Goal: Task Accomplishment & Management: Use online tool/utility

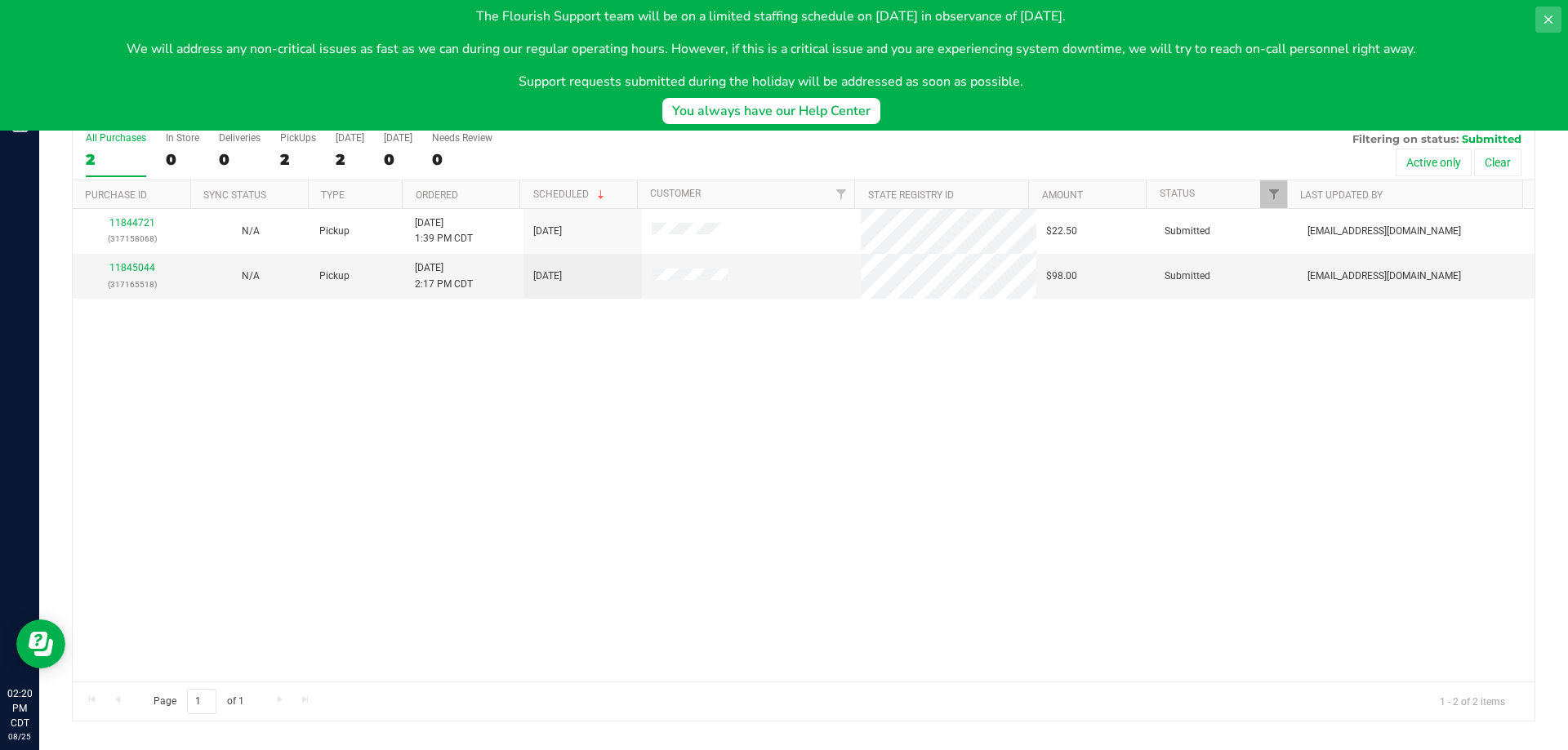
click at [1540, 22] on button at bounding box center [1548, 20] width 26 height 26
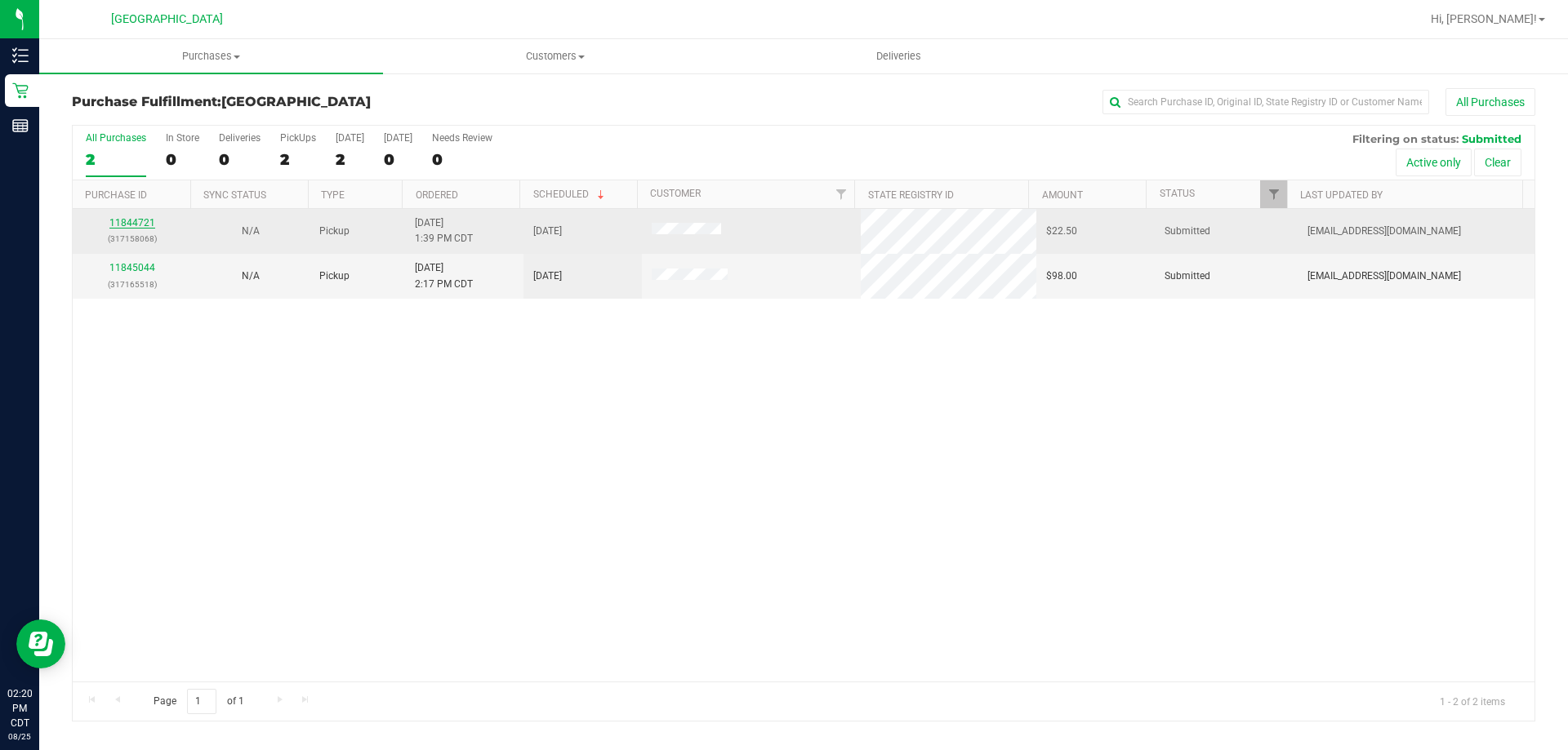
click at [145, 218] on link "11844721" at bounding box center [132, 223] width 45 height 12
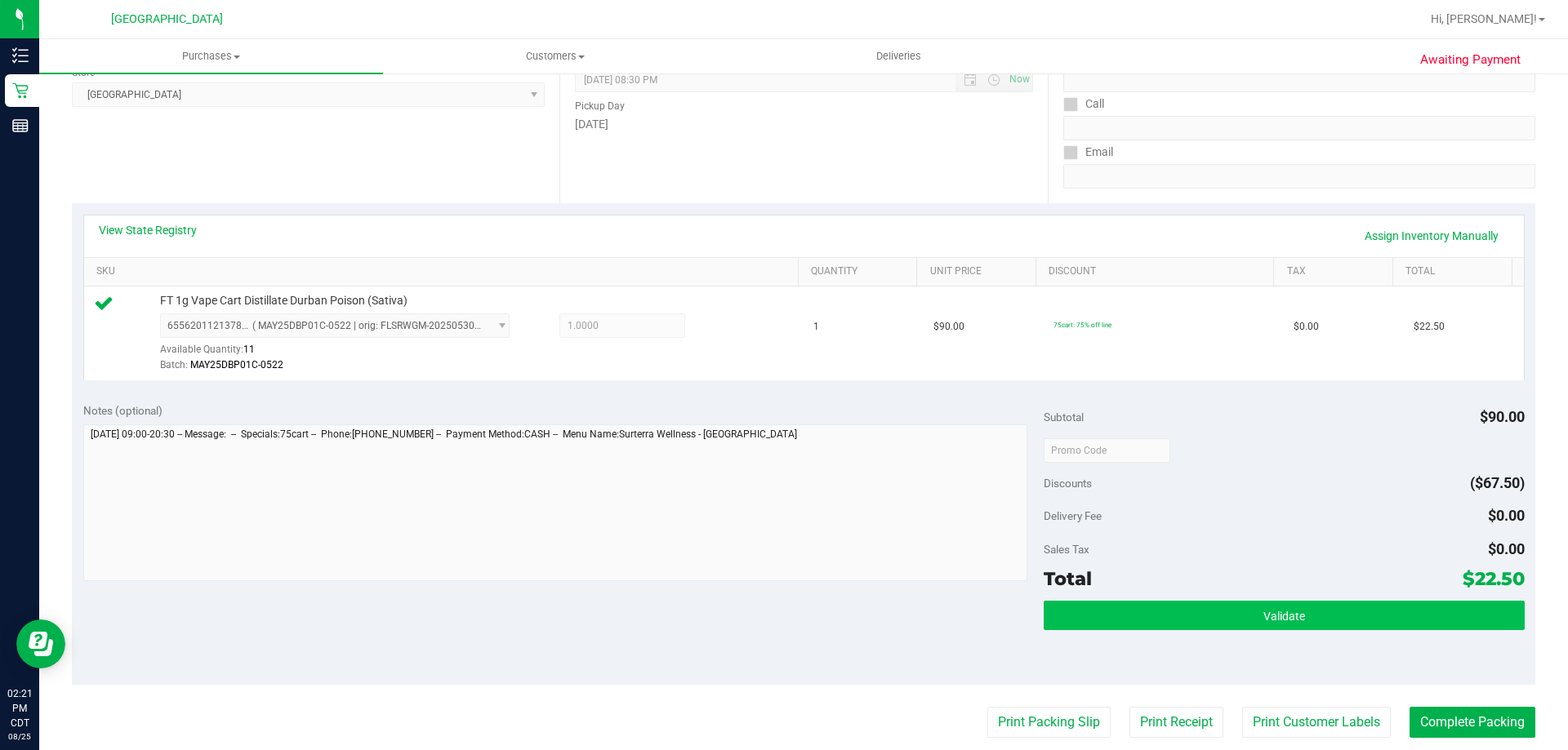
scroll to position [244, 0]
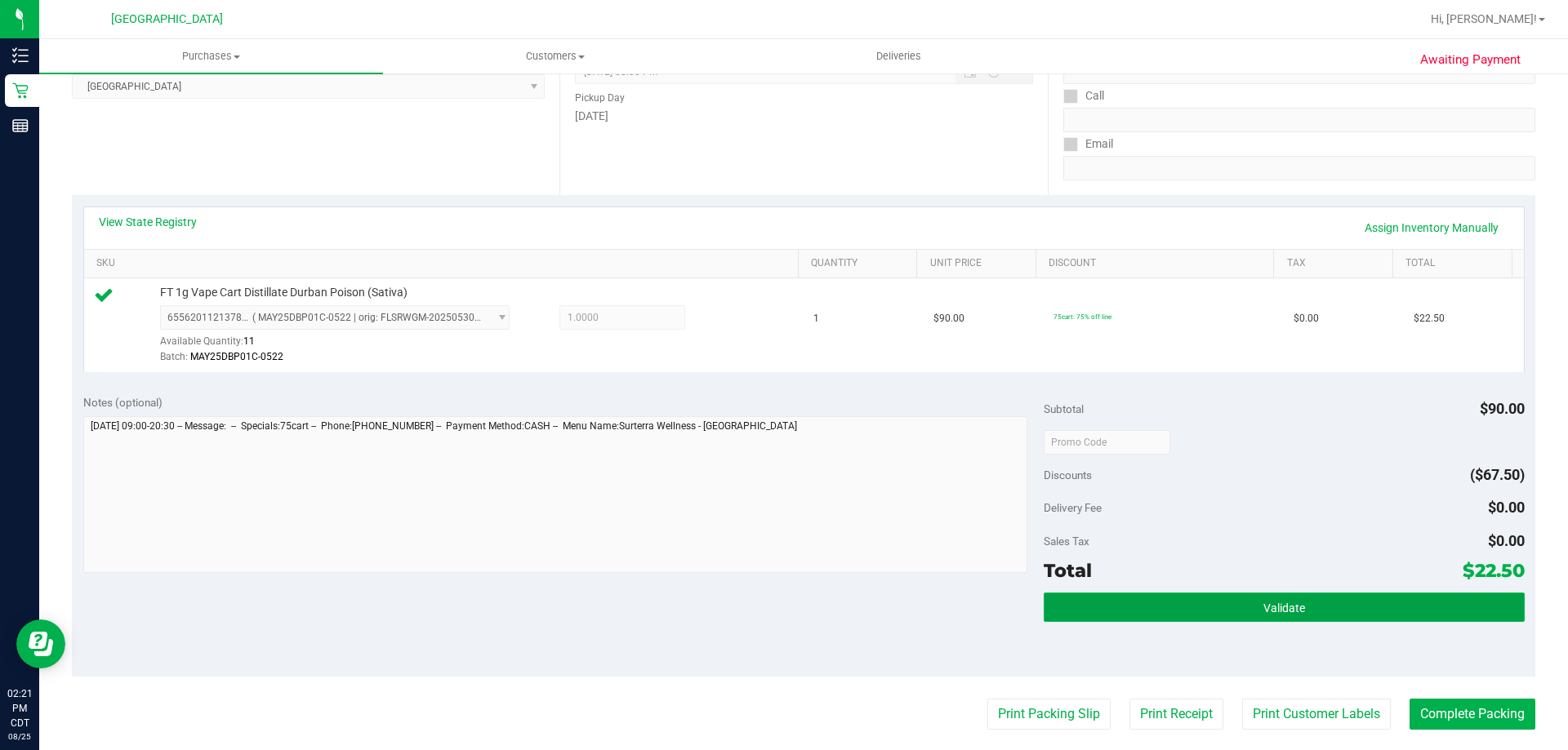
click at [1150, 597] on button "Validate" at bounding box center [1283, 607] width 480 height 30
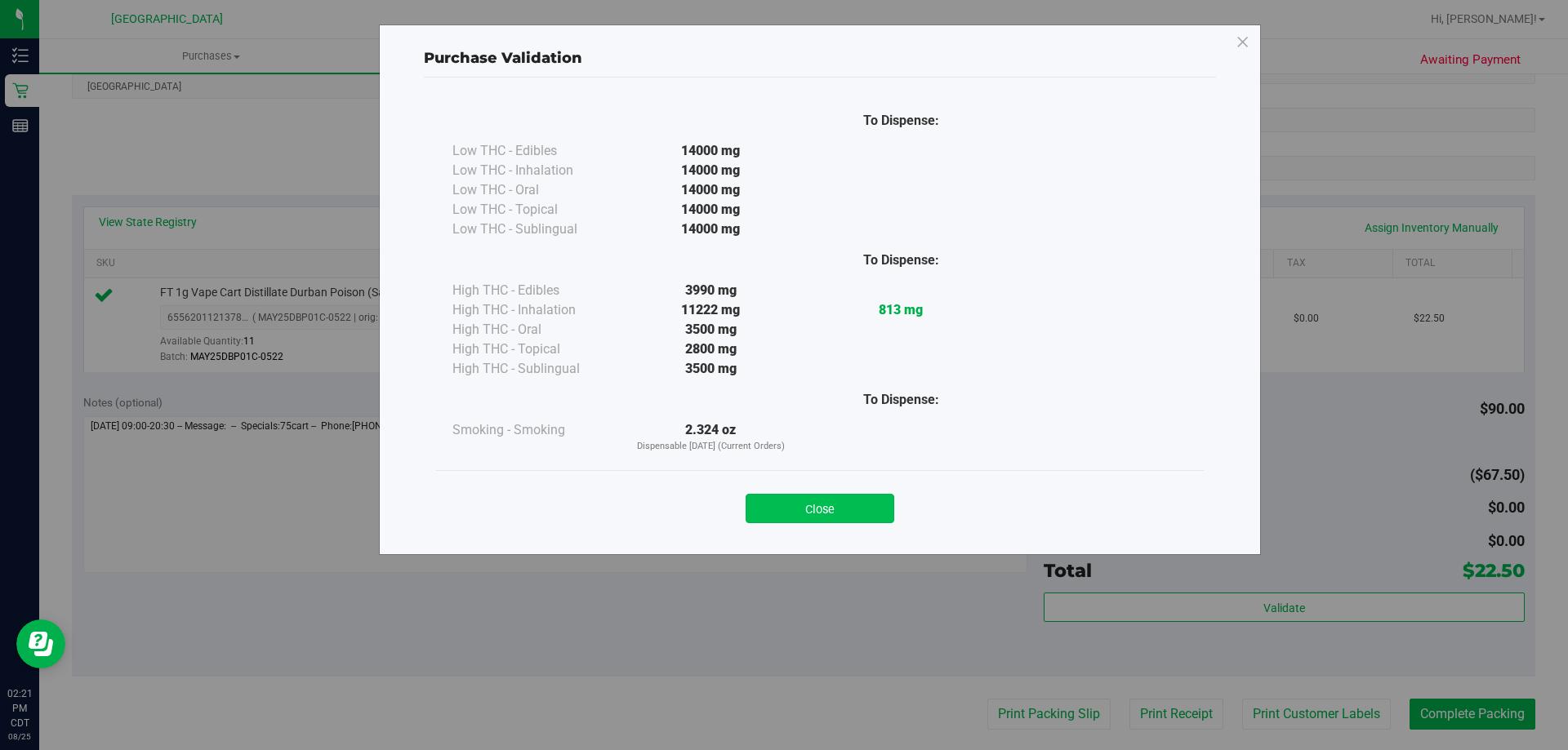
click at [852, 509] on button "Close" at bounding box center [820, 509] width 149 height 30
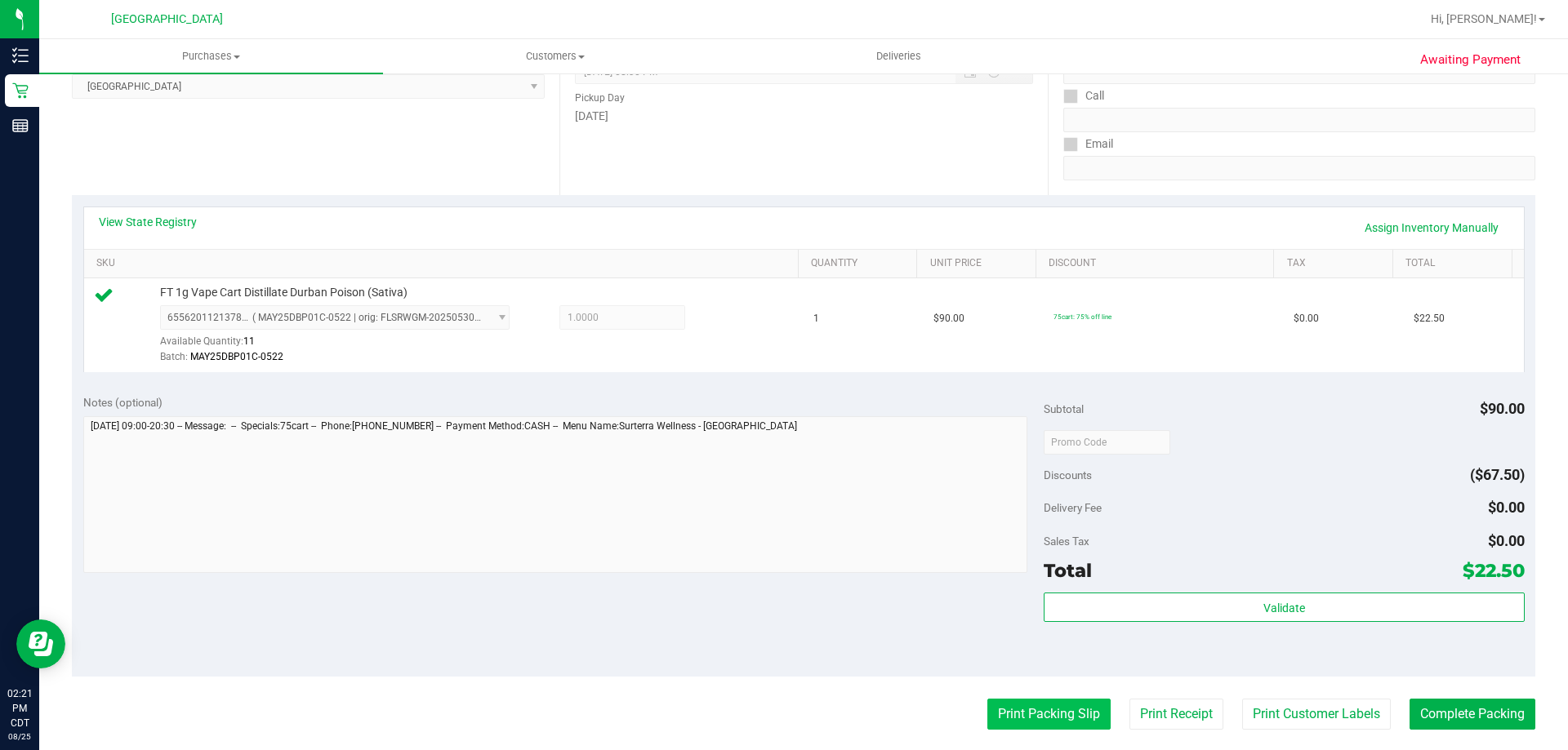
click at [1052, 709] on button "Print Packing Slip" at bounding box center [1048, 714] width 123 height 31
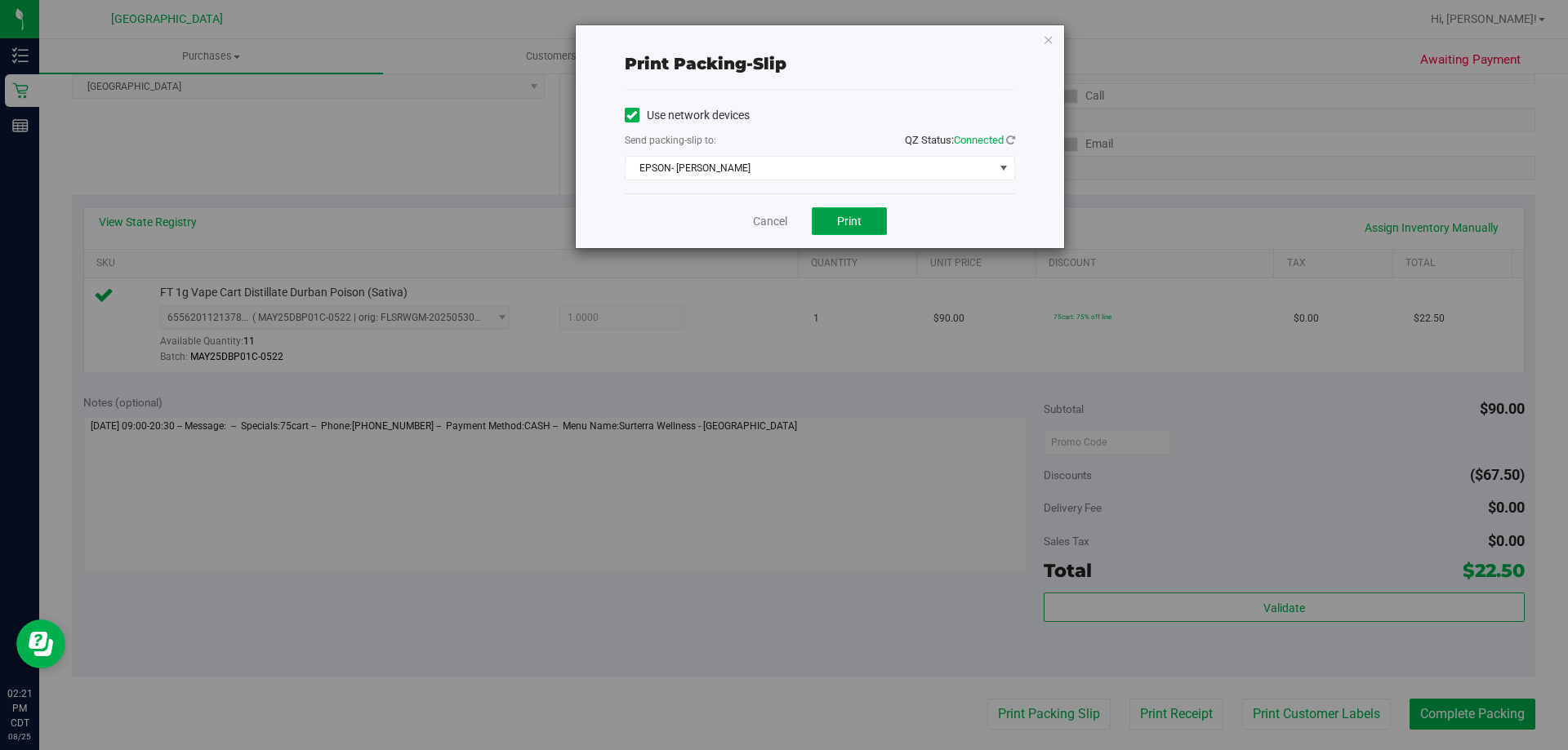
click at [841, 207] on button "Print" at bounding box center [849, 221] width 75 height 28
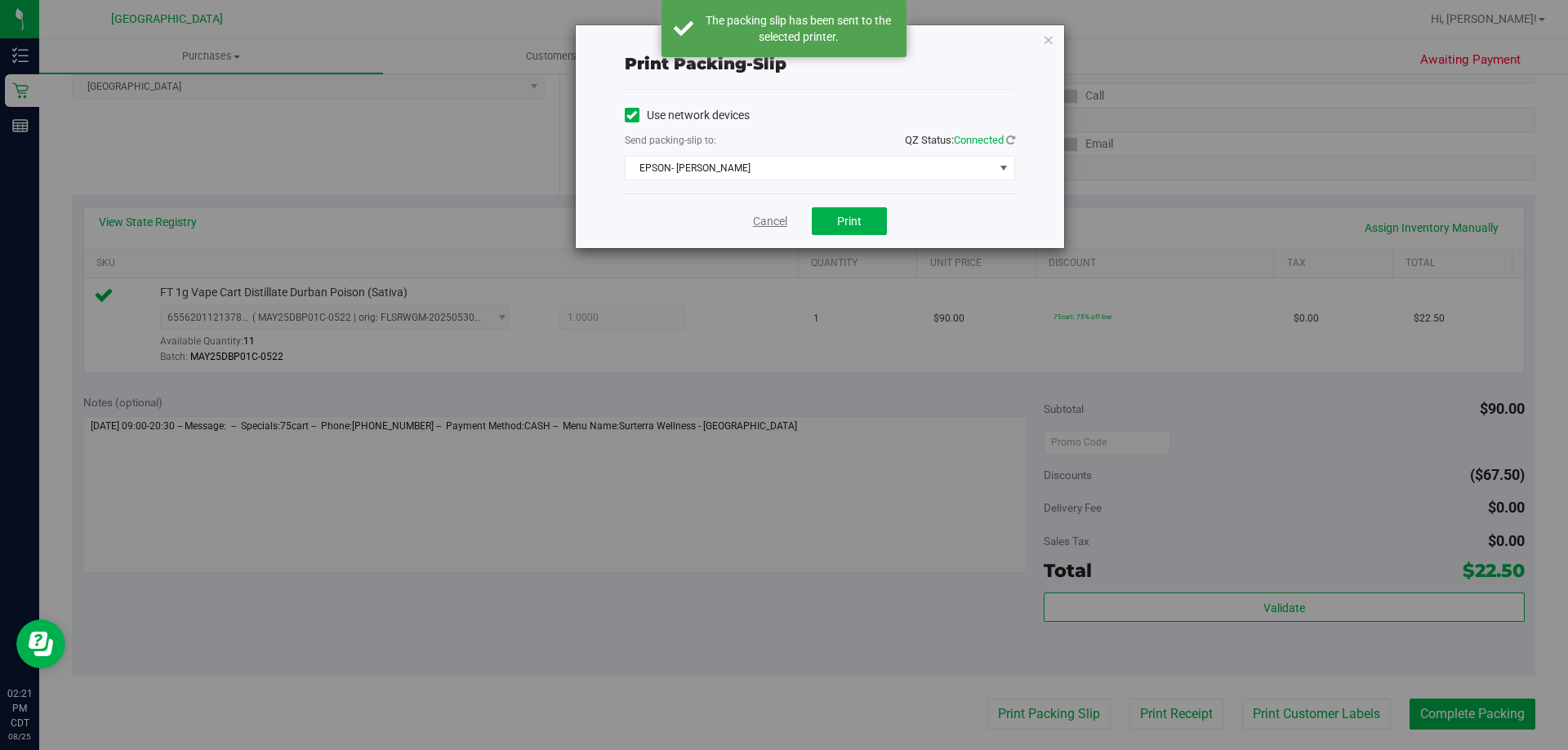
click at [762, 221] on link "Cancel" at bounding box center [769, 221] width 35 height 17
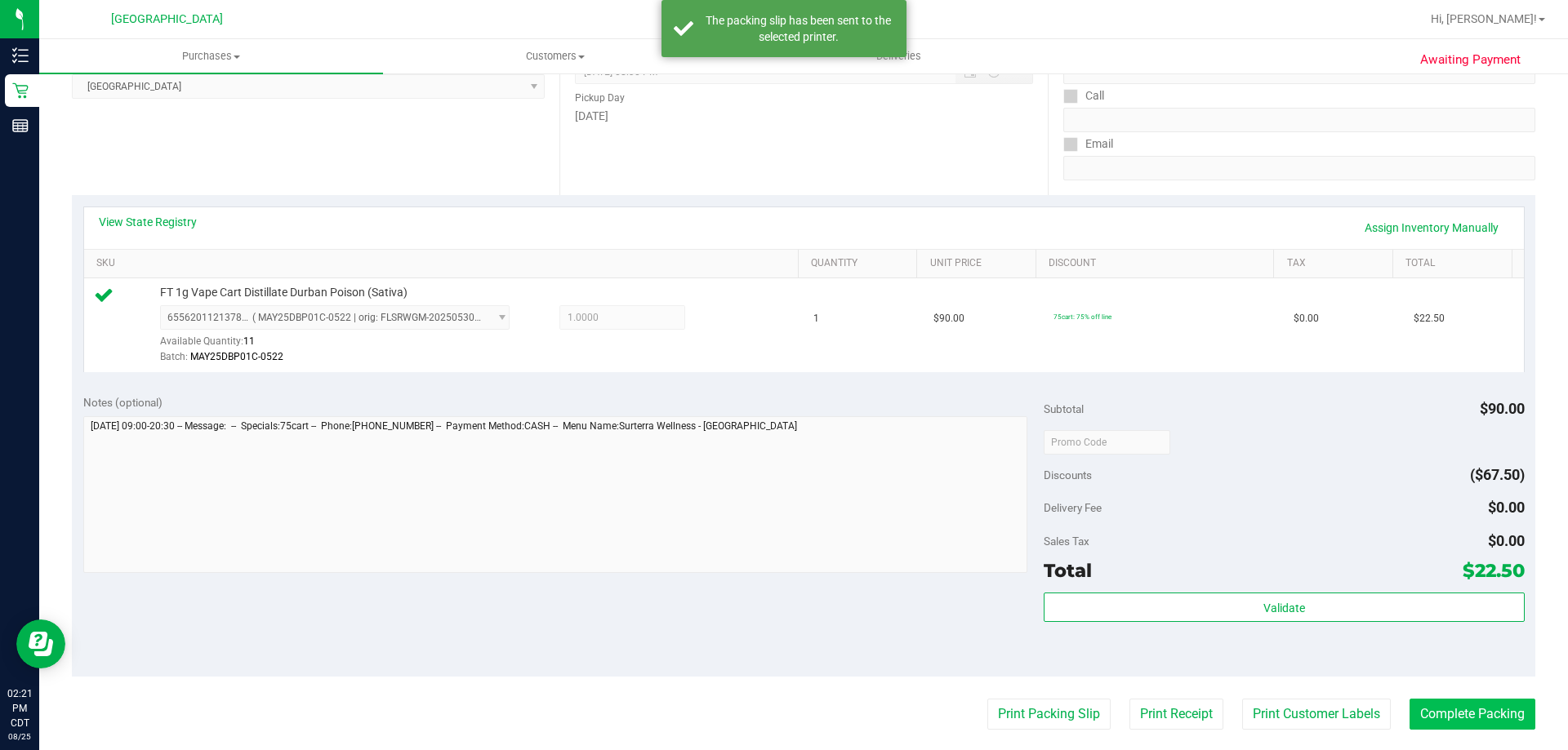
drag, startPoint x: 1488, startPoint y: 730, endPoint x: 1478, endPoint y: 719, distance: 14.9
click at [1488, 729] on purchase-details "Back Edit Purchase Cancel Purchase View Profile # 11844721 BioTrack ID: - Submi…" at bounding box center [804, 449] width 1463 height 1213
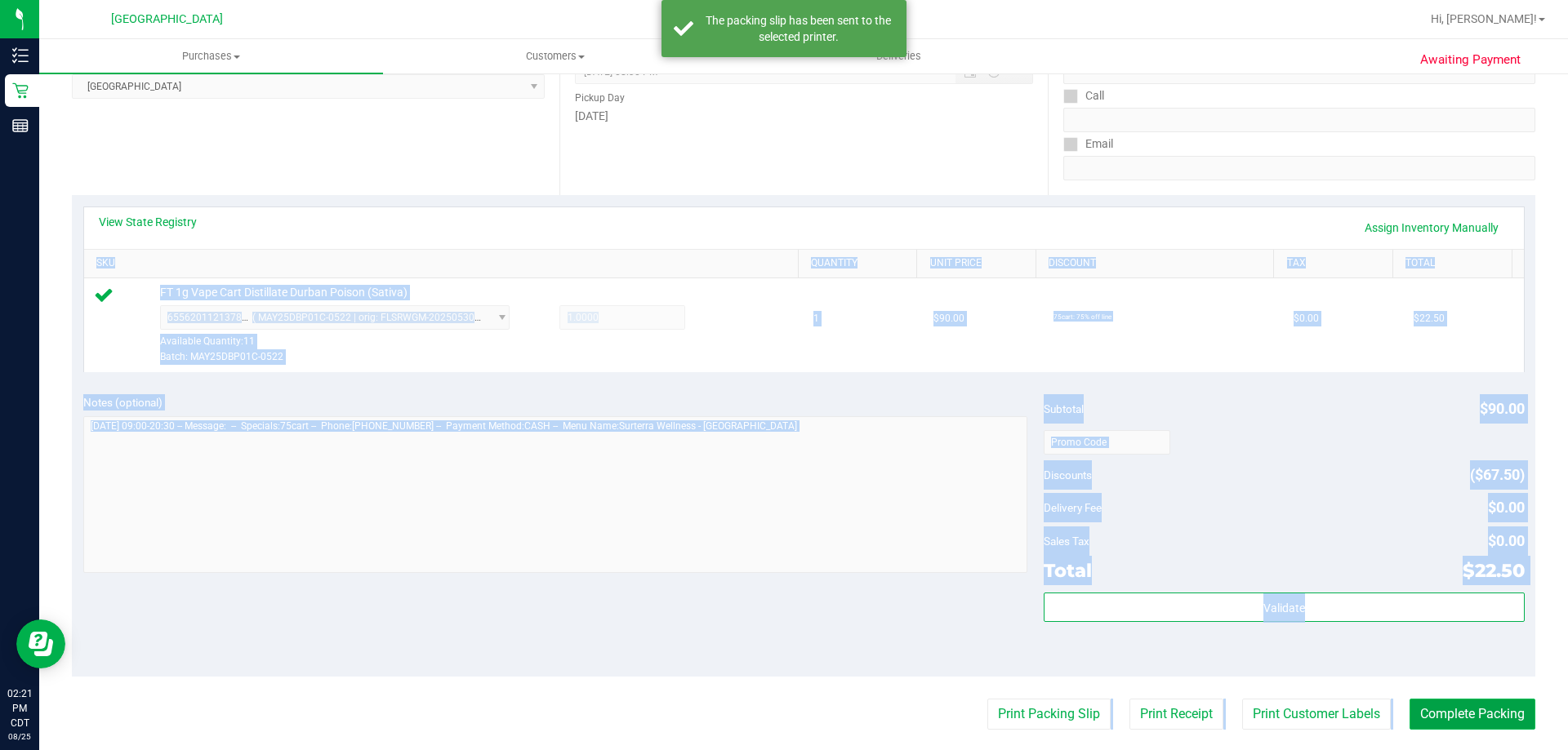
click at [1478, 710] on button "Complete Packing" at bounding box center [1472, 714] width 126 height 31
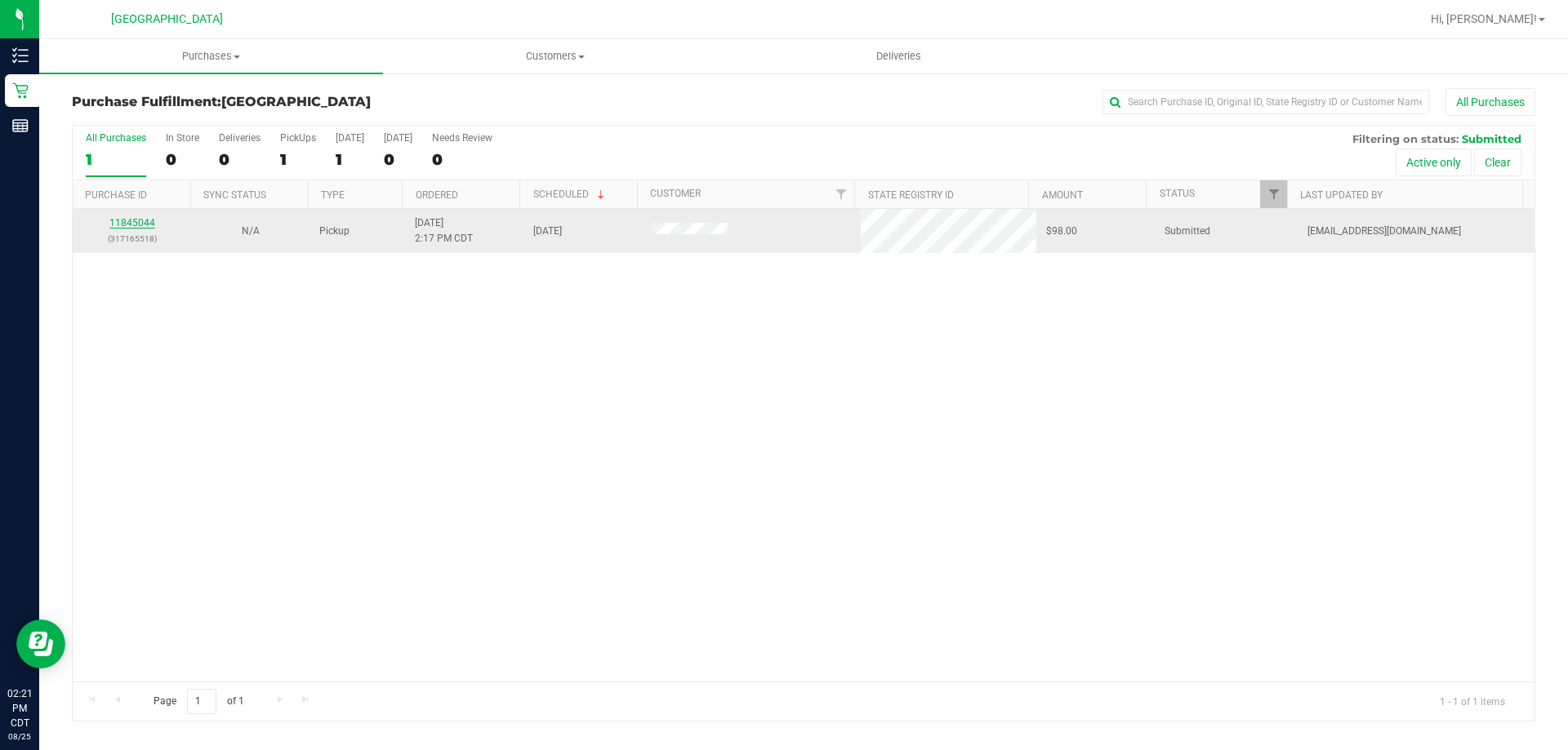
click at [144, 218] on link "11845044" at bounding box center [132, 223] width 45 height 12
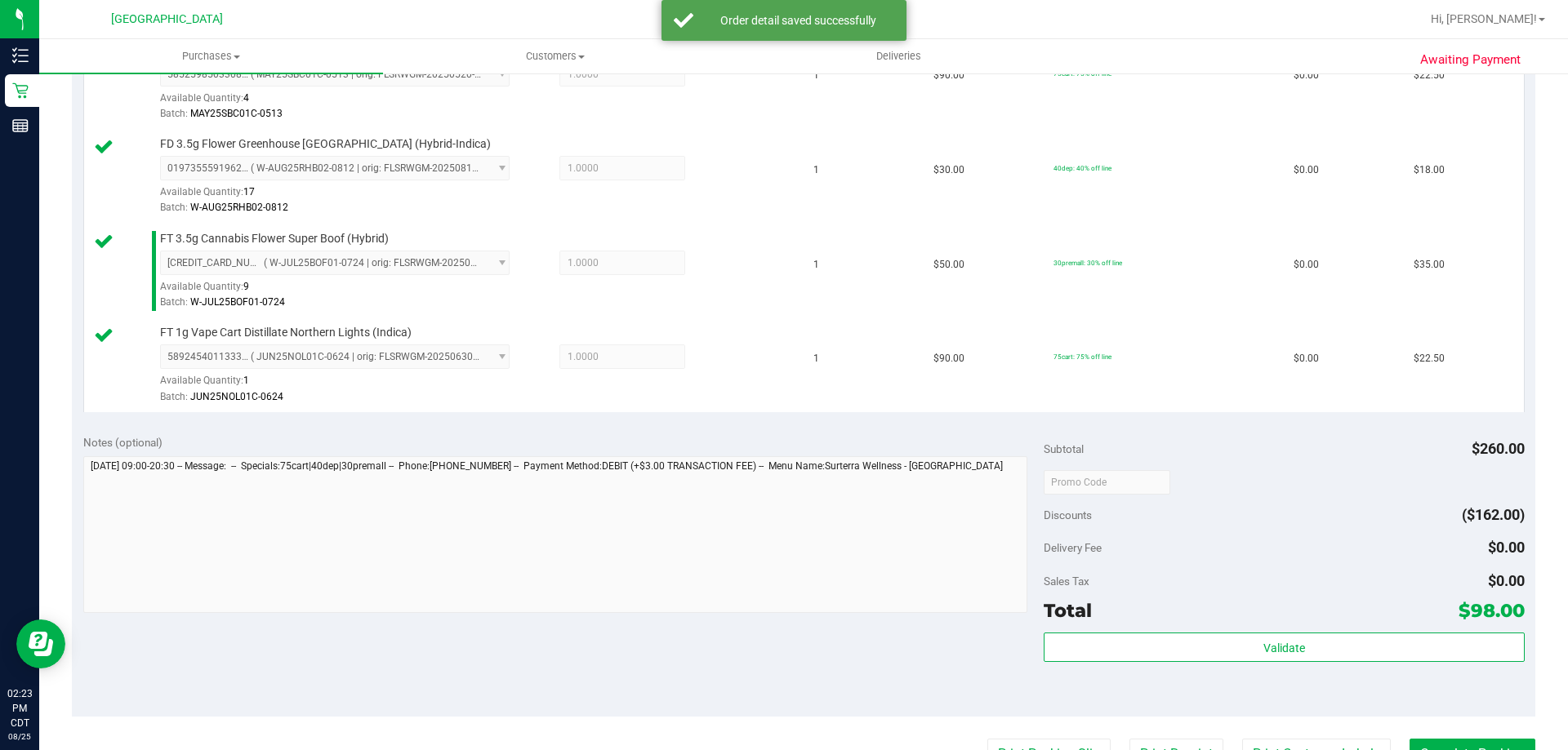
scroll to position [867, 0]
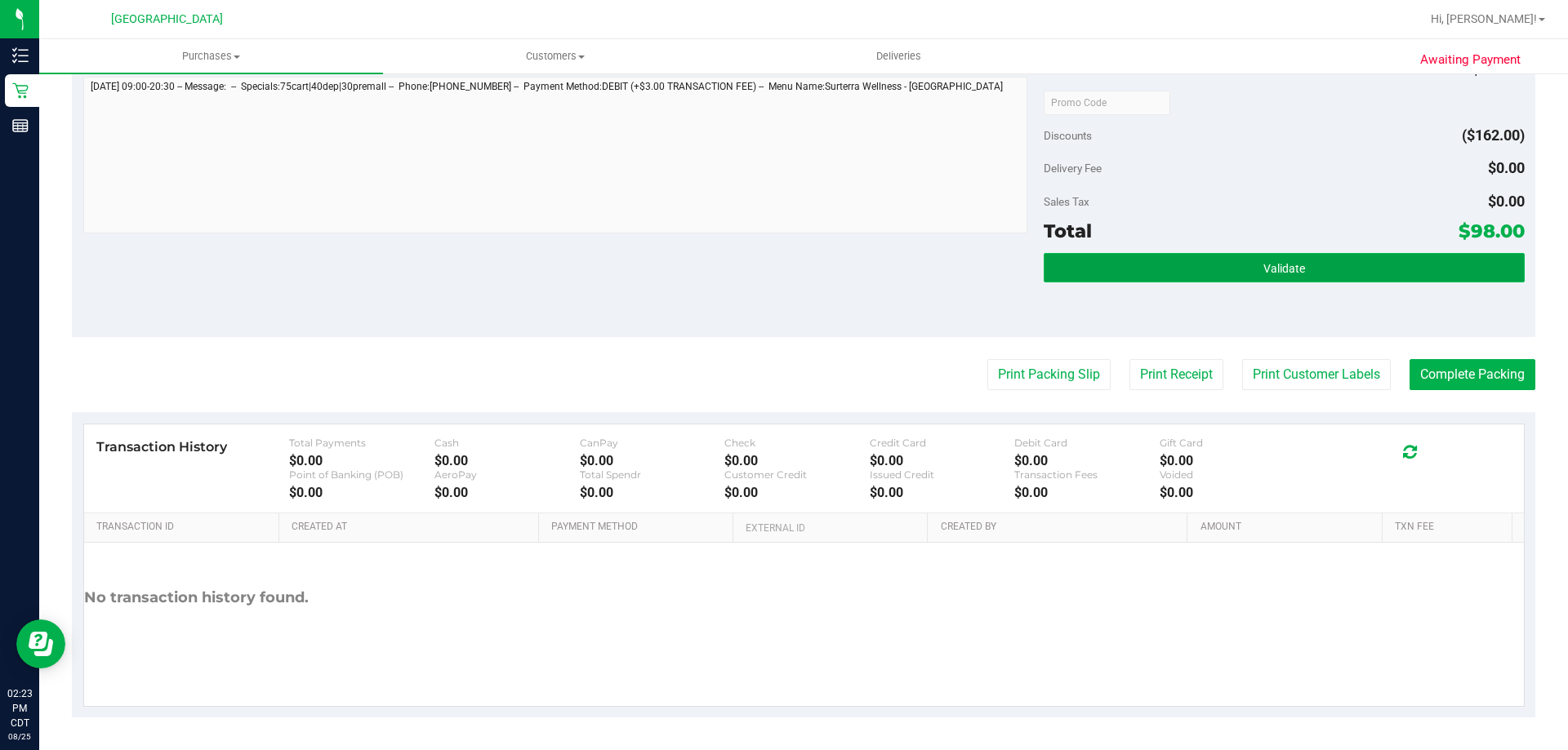
click at [1361, 267] on button "Validate" at bounding box center [1283, 268] width 480 height 30
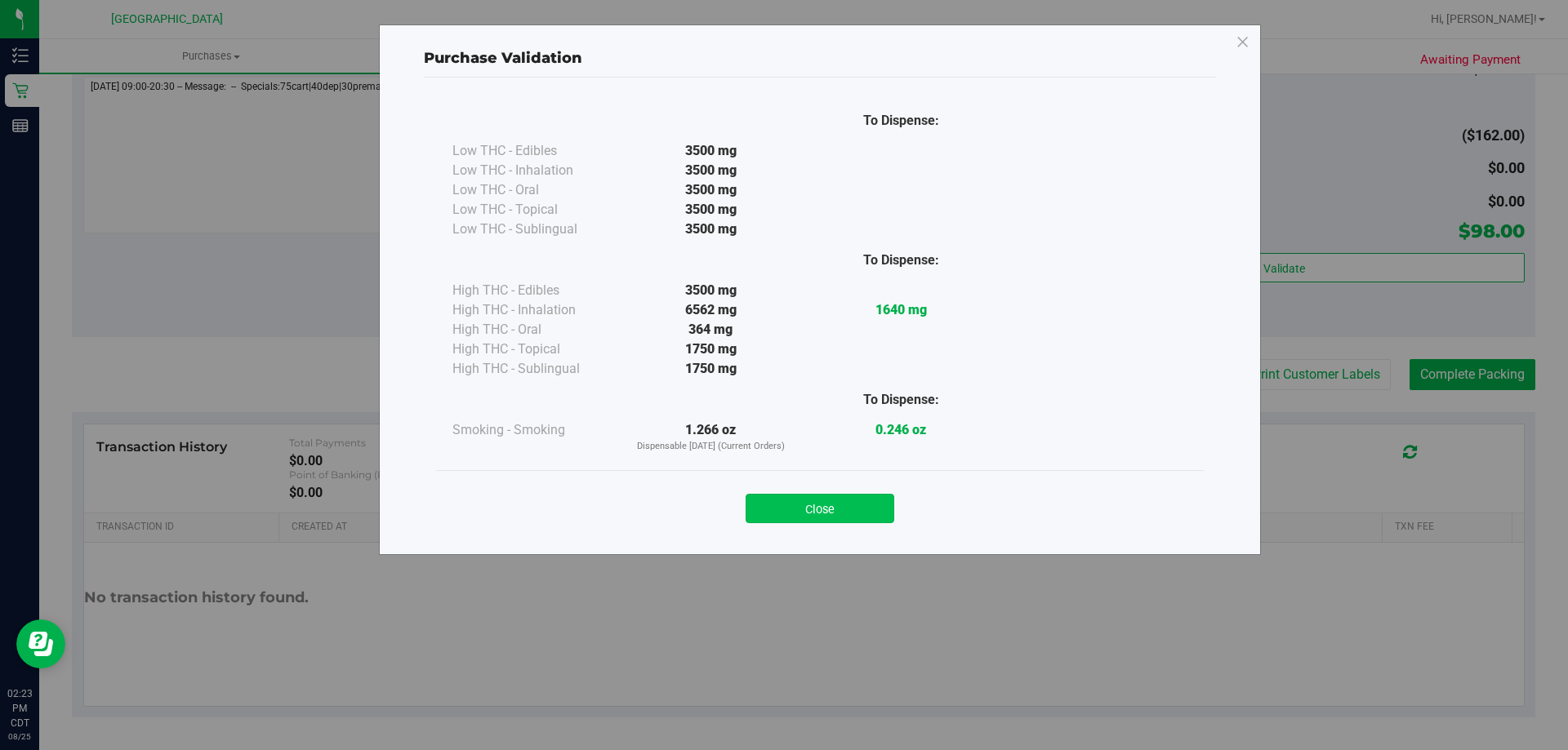
click at [863, 506] on button "Close" at bounding box center [820, 509] width 149 height 30
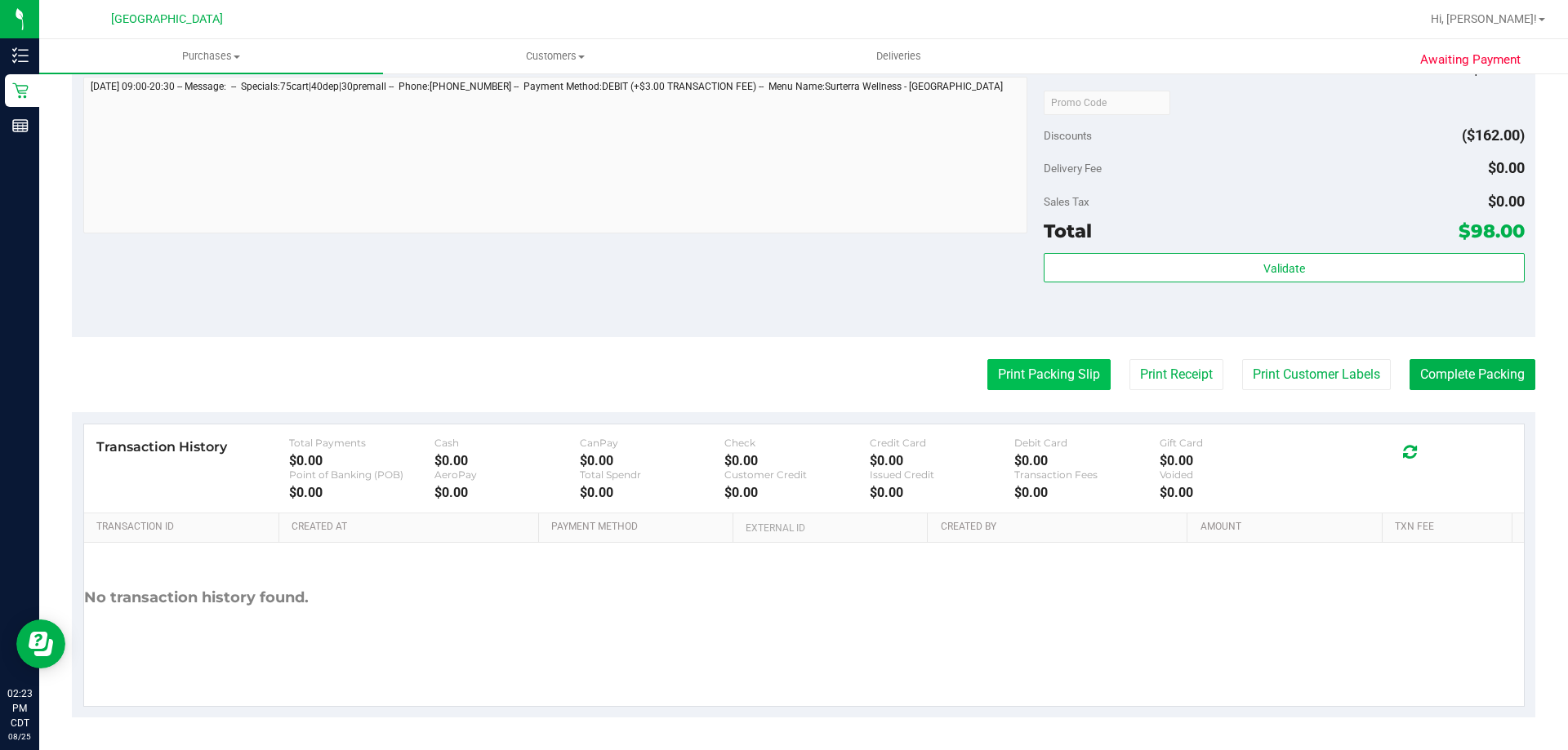
click at [1004, 374] on button "Print Packing Slip" at bounding box center [1048, 374] width 123 height 31
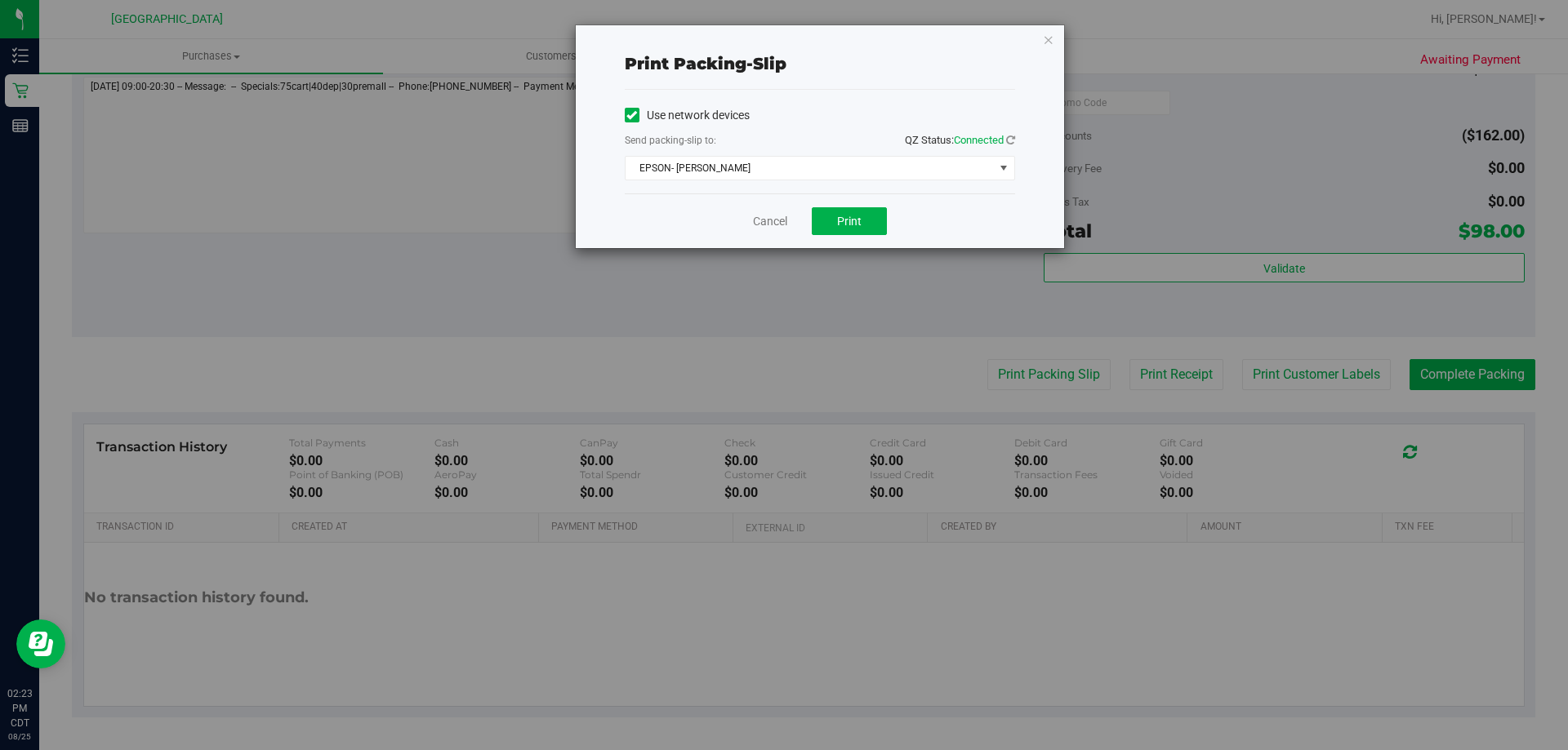
click at [833, 235] on div "Cancel Print" at bounding box center [820, 220] width 391 height 54
click at [842, 225] on span "Print" at bounding box center [849, 221] width 25 height 13
click at [773, 202] on div "Cancel Print" at bounding box center [820, 220] width 391 height 54
click at [776, 211] on div "Cancel Print" at bounding box center [820, 220] width 391 height 54
click at [775, 232] on div "Cancel Print" at bounding box center [820, 220] width 391 height 54
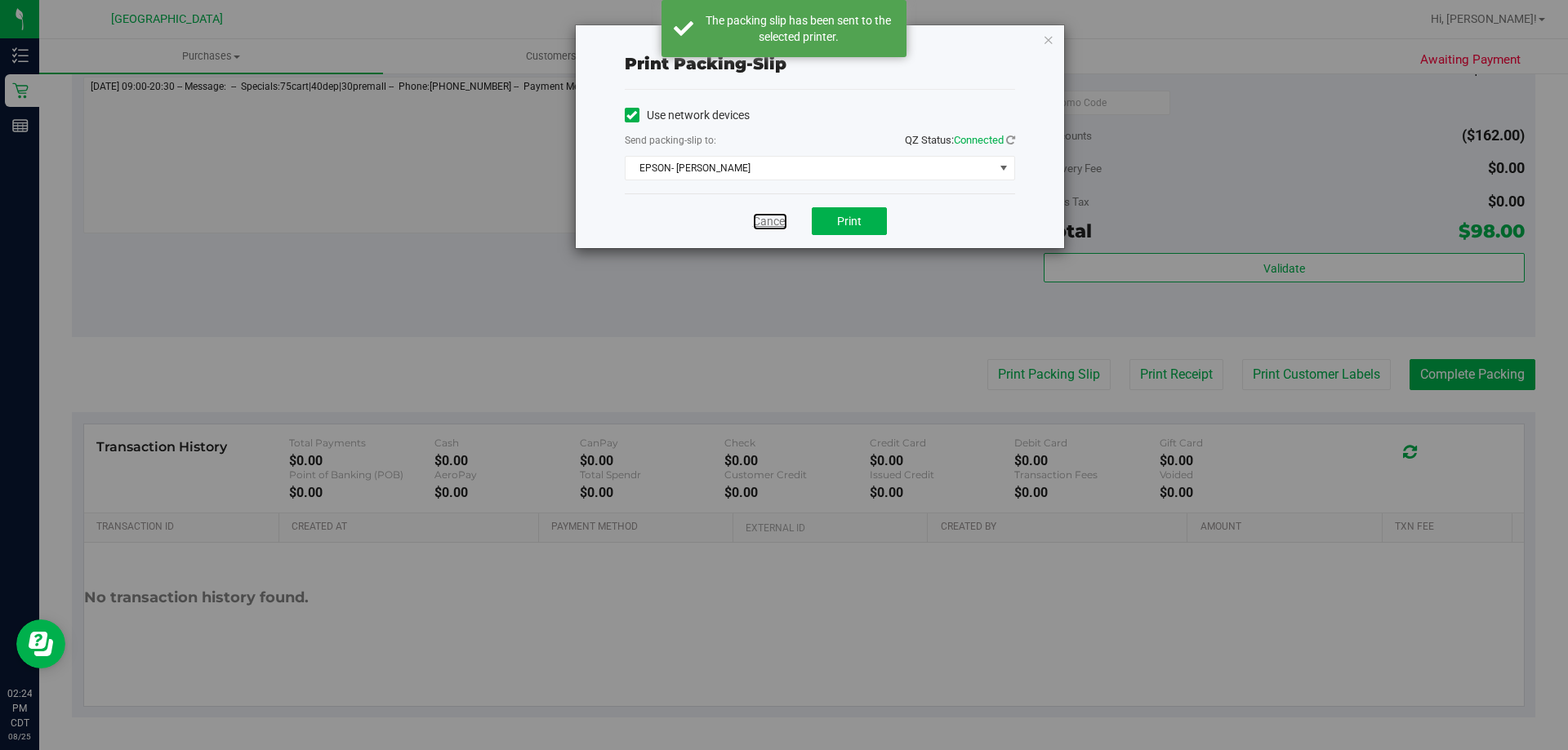
drag, startPoint x: 771, startPoint y: 220, endPoint x: 895, endPoint y: 247, distance: 126.9
click at [771, 219] on link "Cancel" at bounding box center [769, 221] width 35 height 17
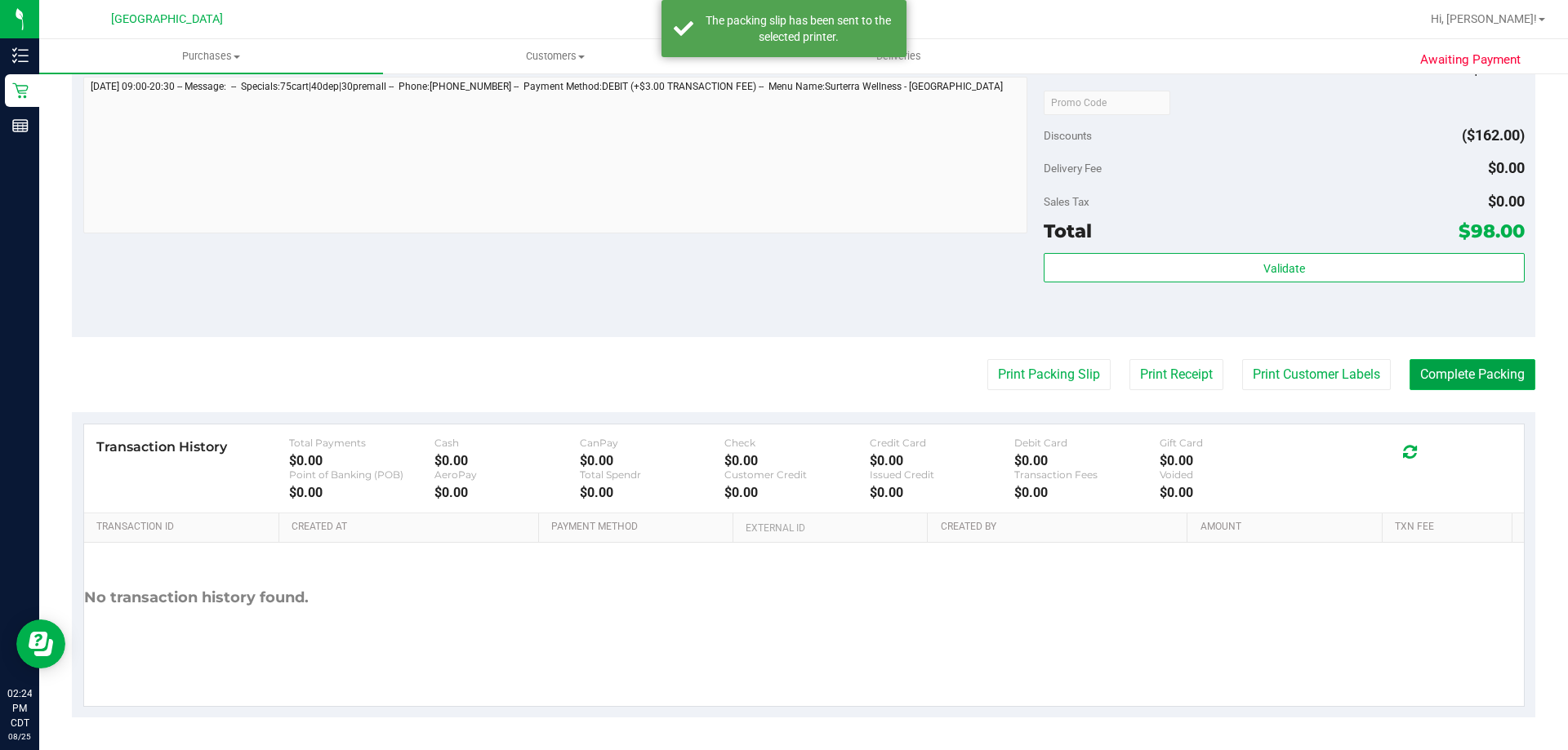
click at [1426, 367] on button "Complete Packing" at bounding box center [1472, 374] width 126 height 31
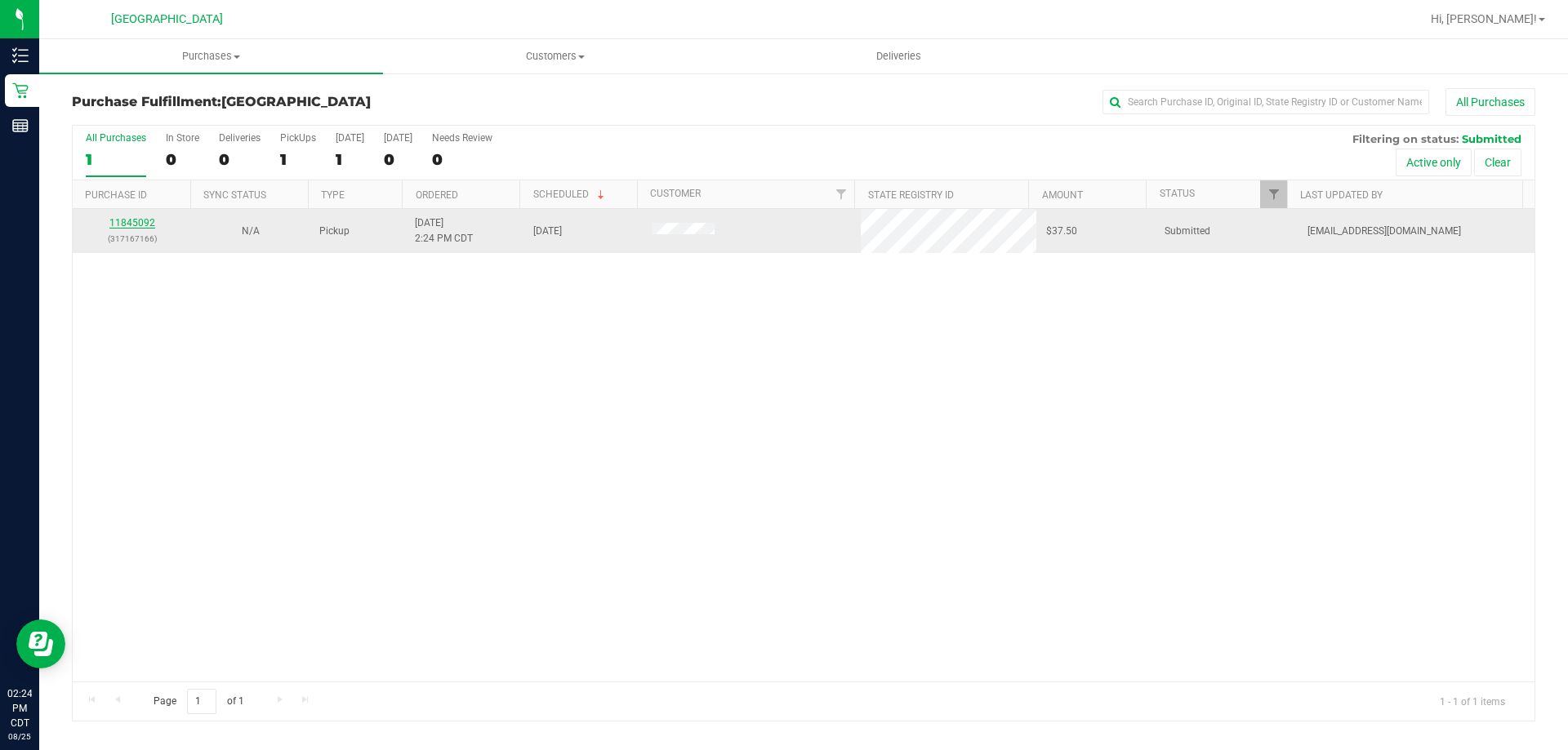
click at [135, 223] on link "11845092" at bounding box center [132, 223] width 45 height 12
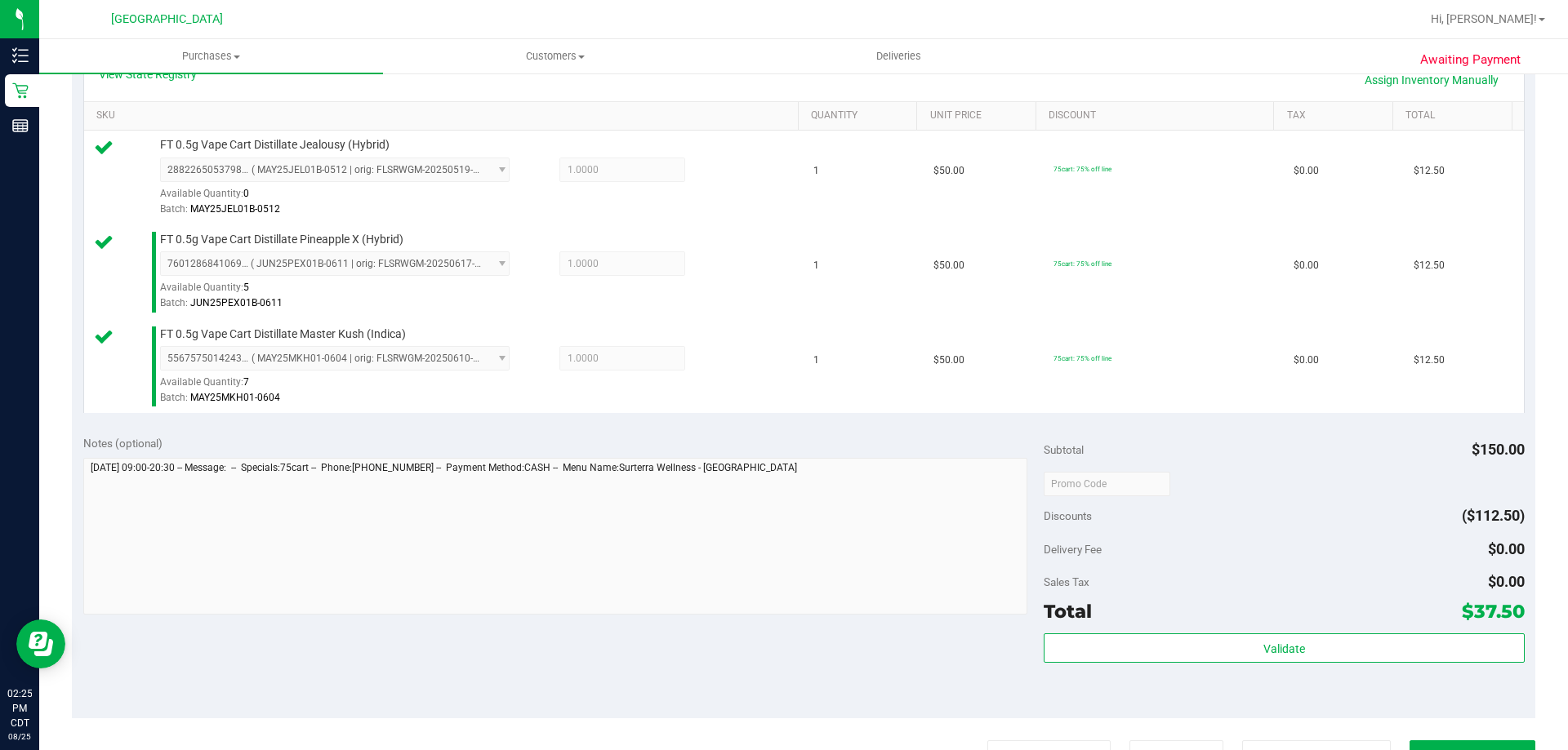
scroll to position [408, 0]
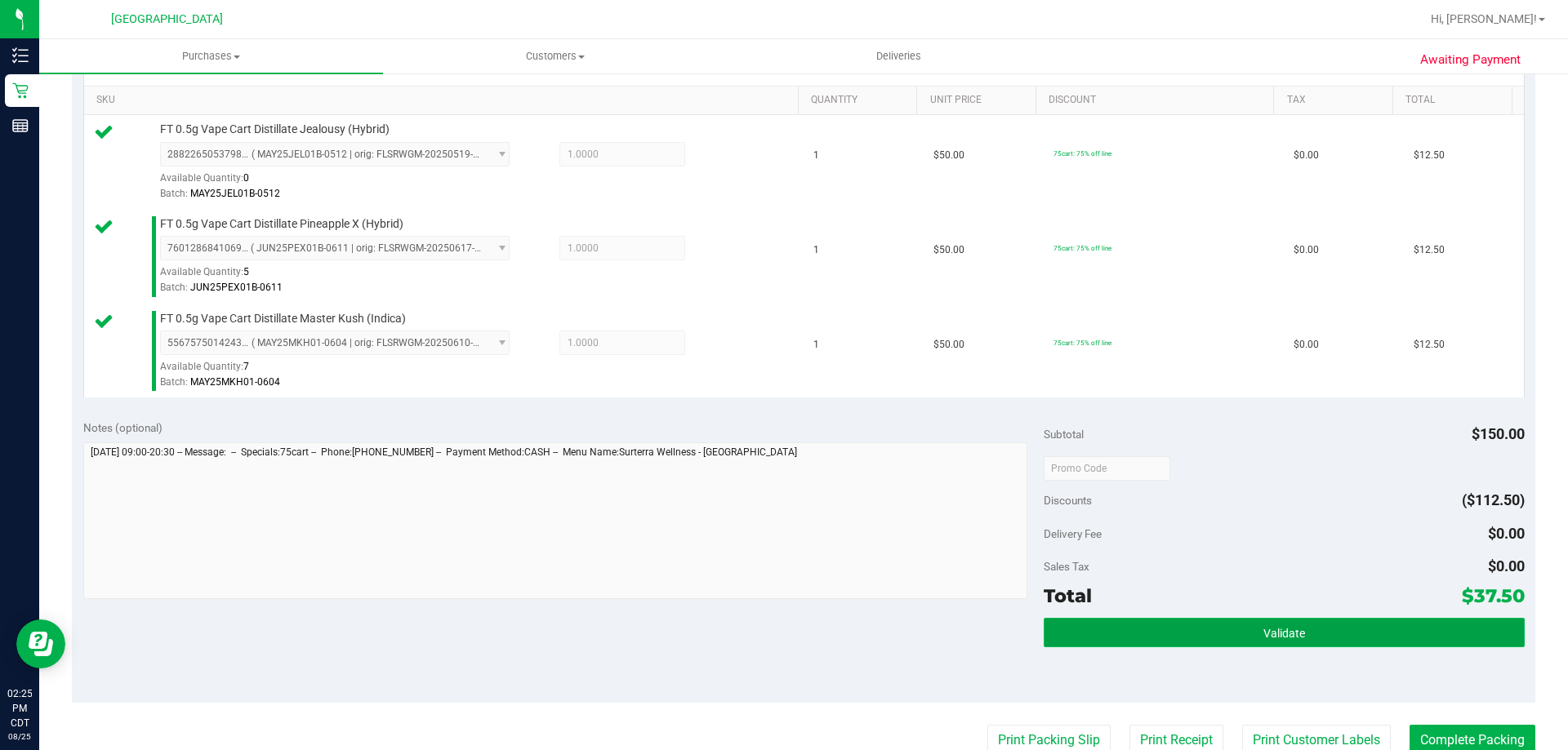
click at [1222, 647] on button "Validate" at bounding box center [1283, 633] width 480 height 30
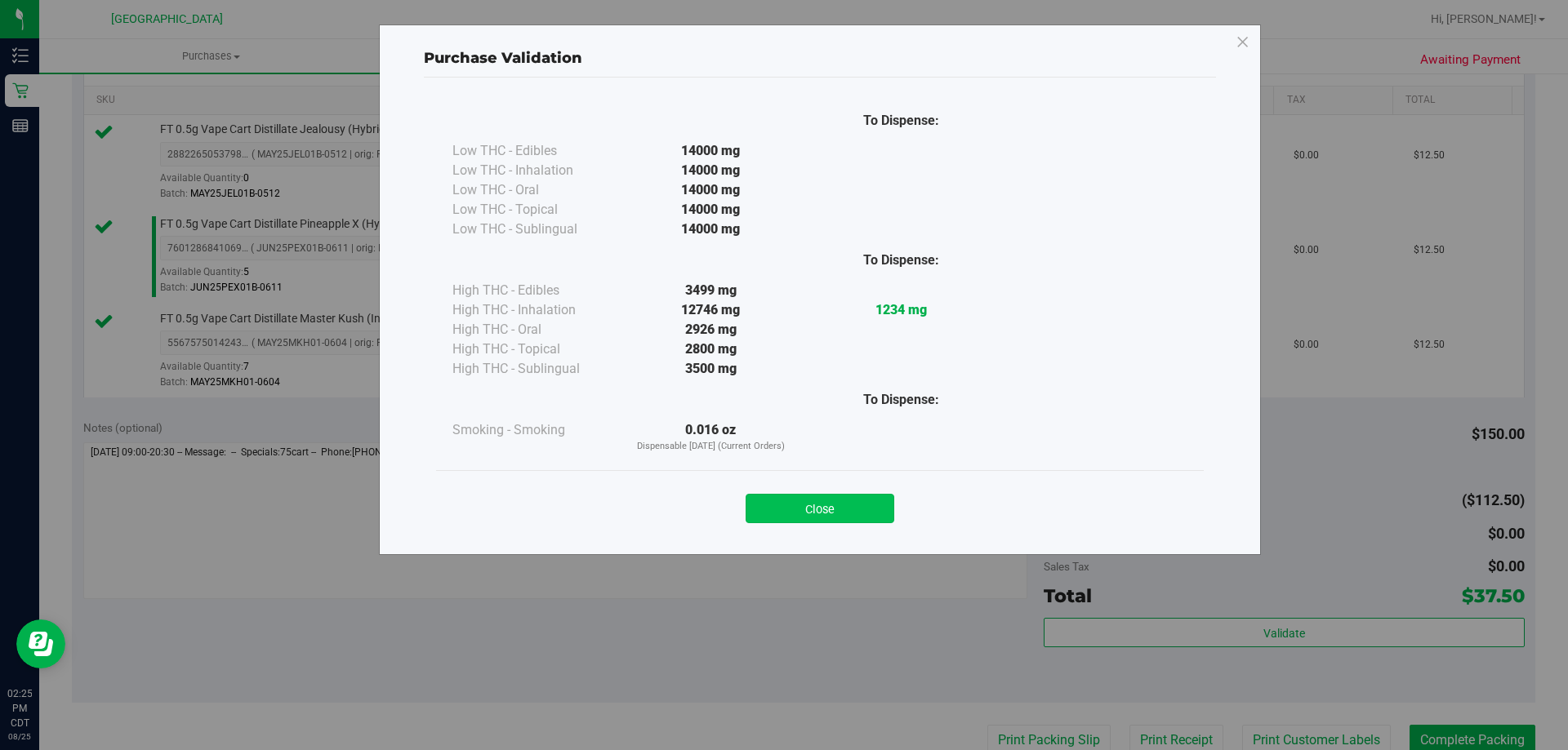
click at [856, 506] on button "Close" at bounding box center [820, 509] width 149 height 30
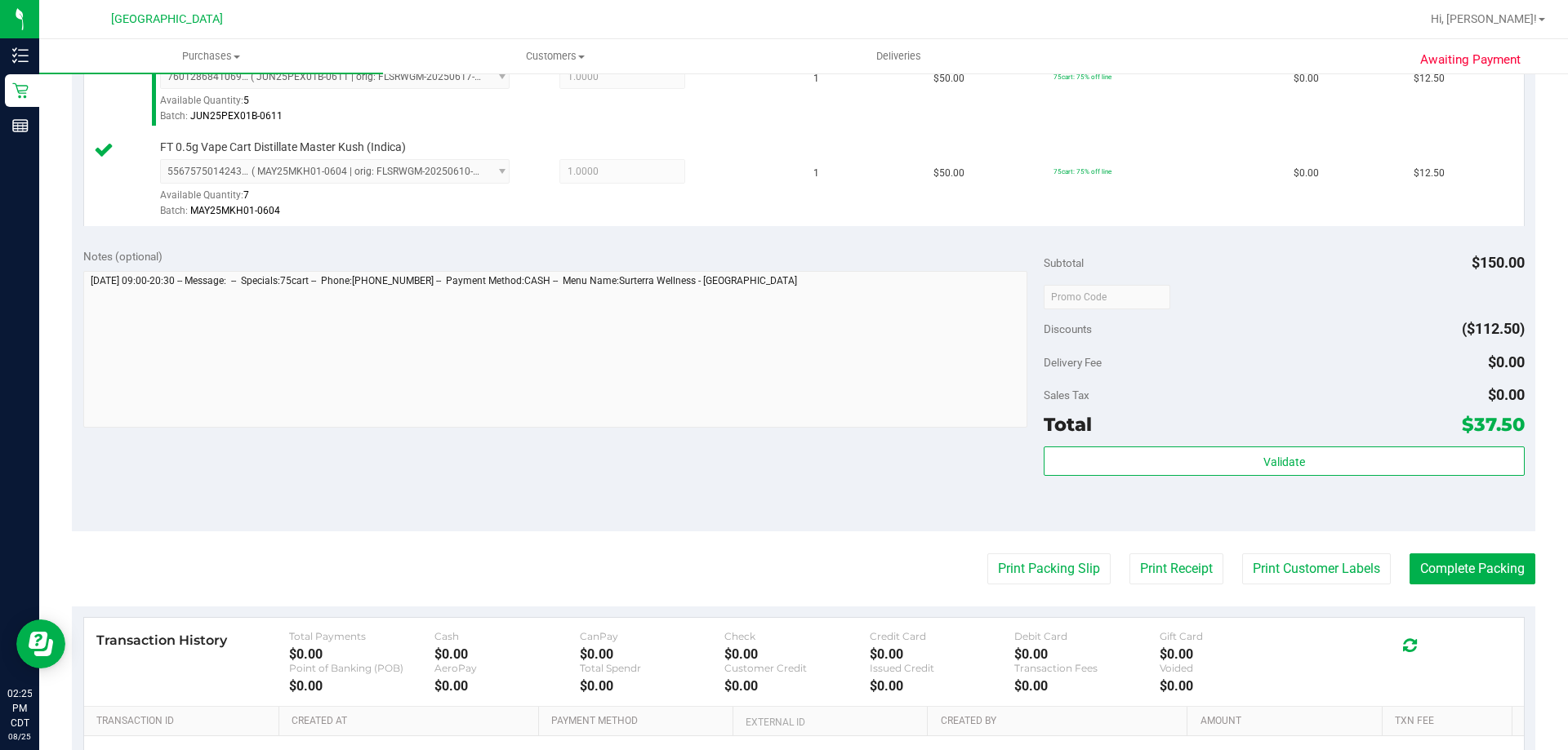
scroll to position [652, 0]
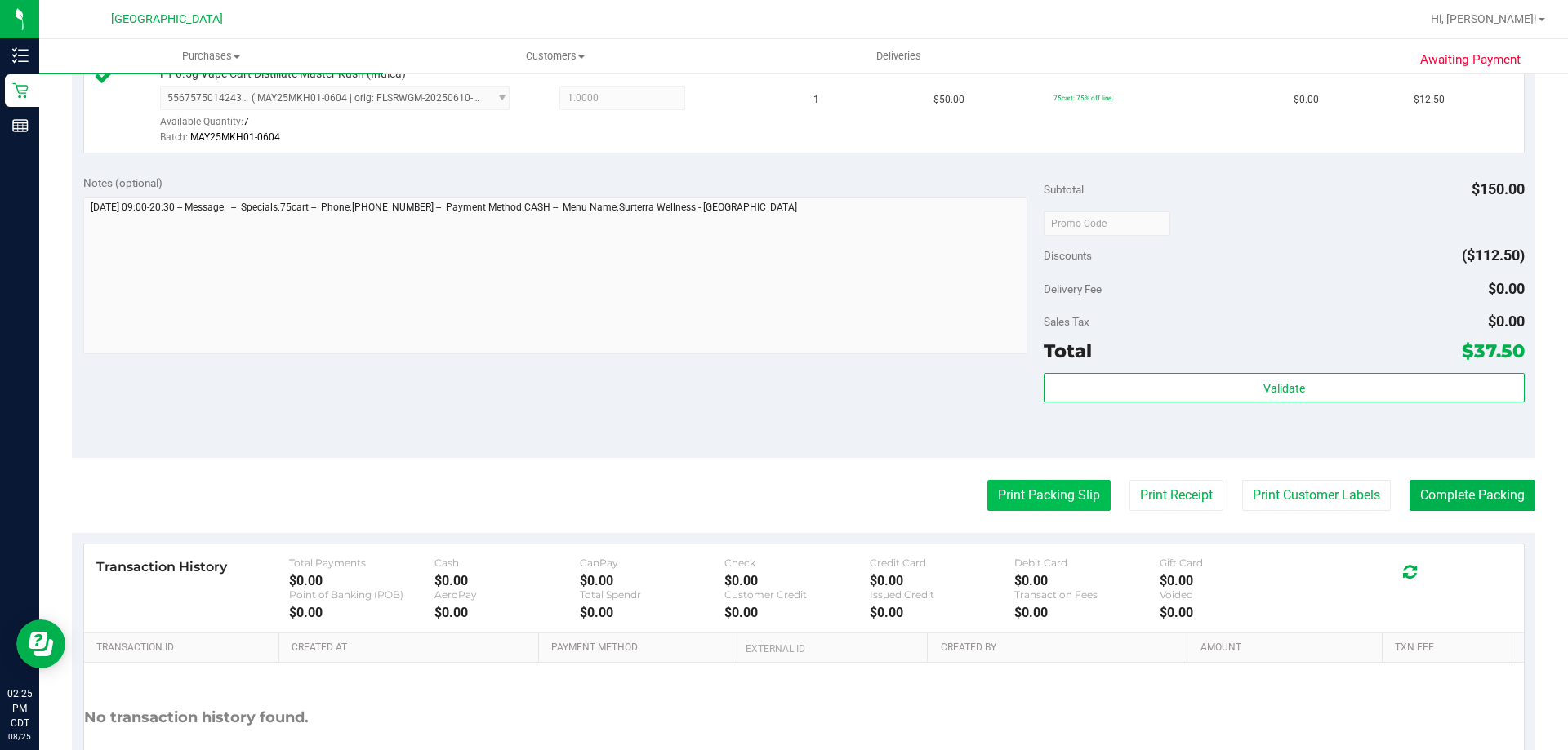
click at [1033, 509] on button "Print Packing Slip" at bounding box center [1048, 495] width 123 height 31
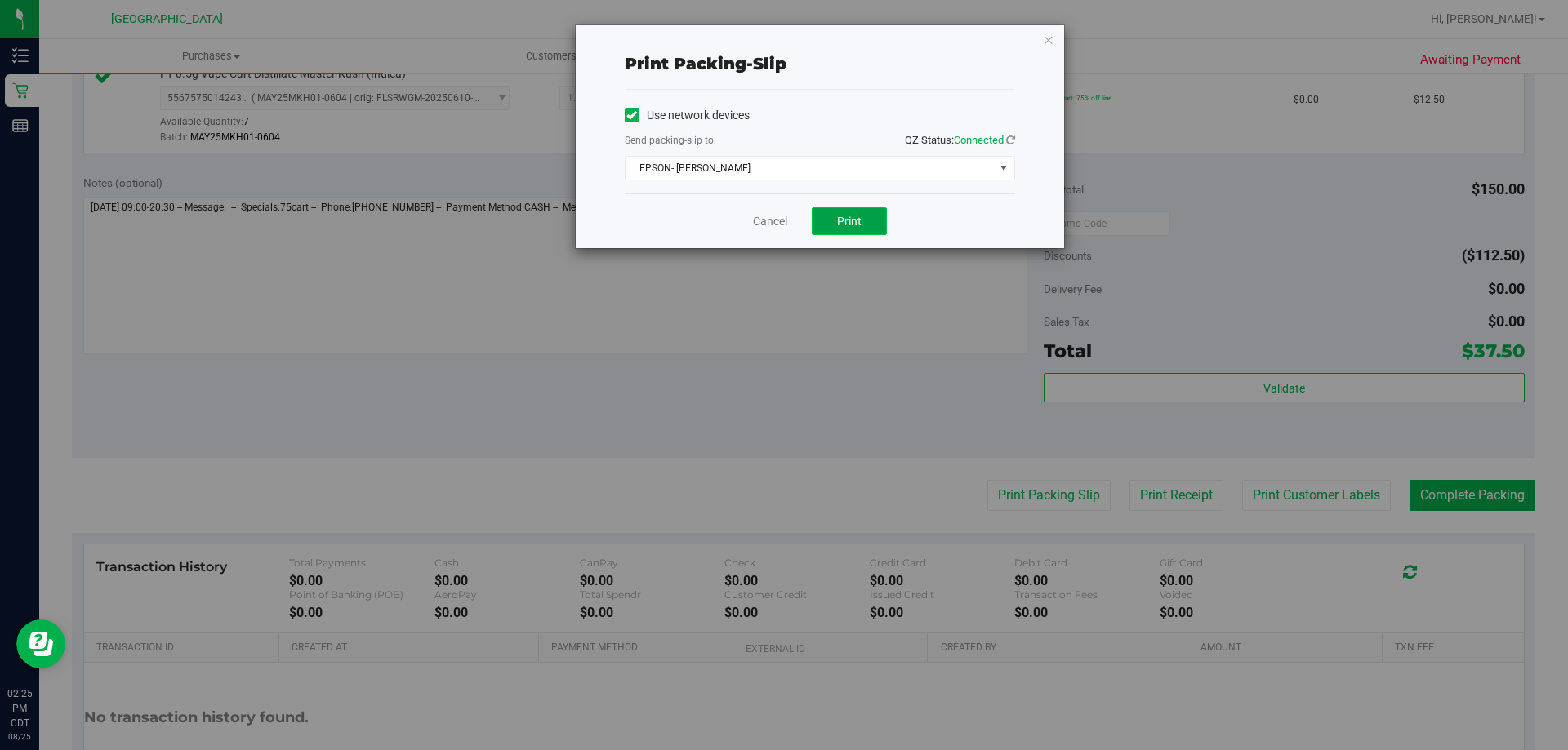
click at [839, 218] on span "Print" at bounding box center [849, 221] width 25 height 13
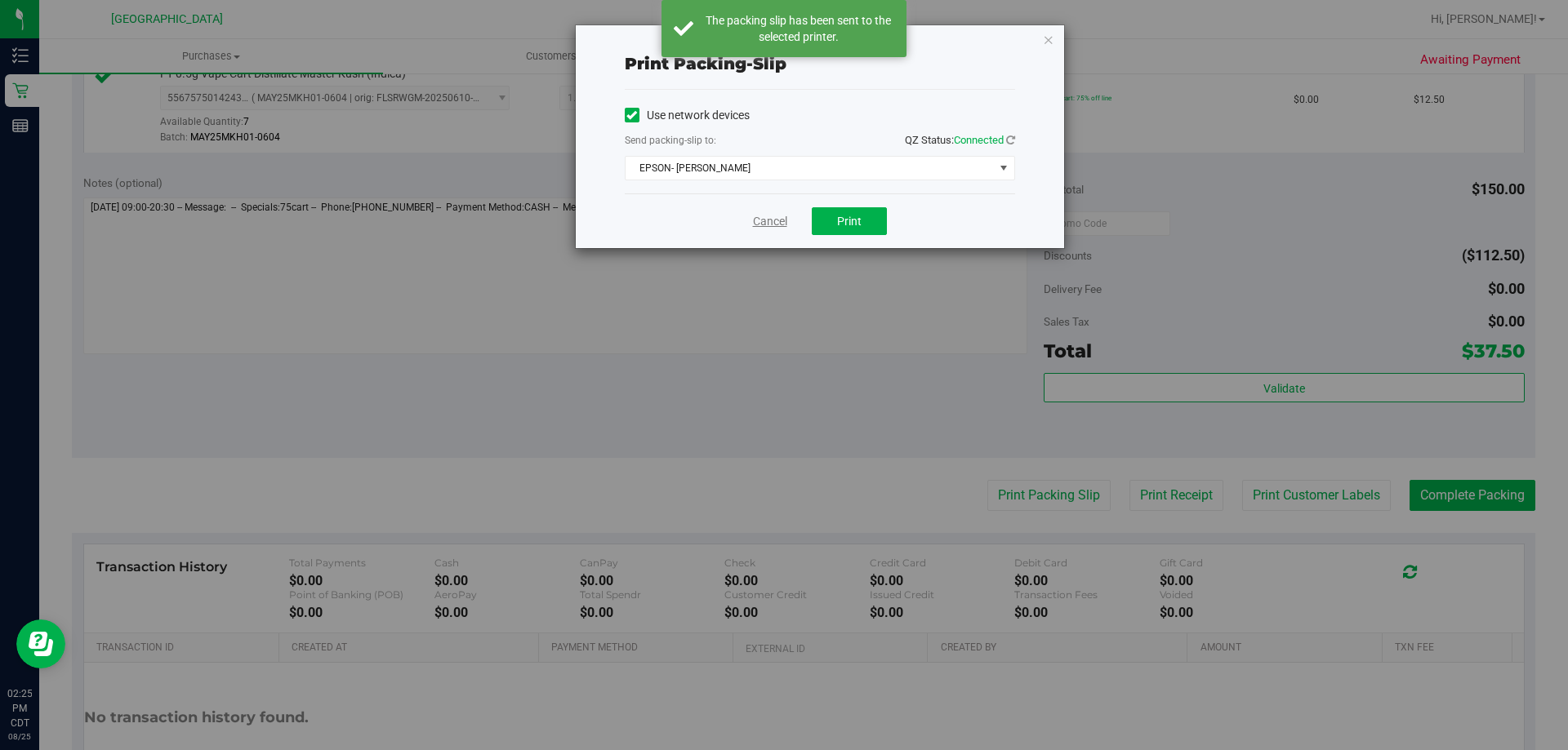
click at [768, 222] on link "Cancel" at bounding box center [769, 221] width 35 height 17
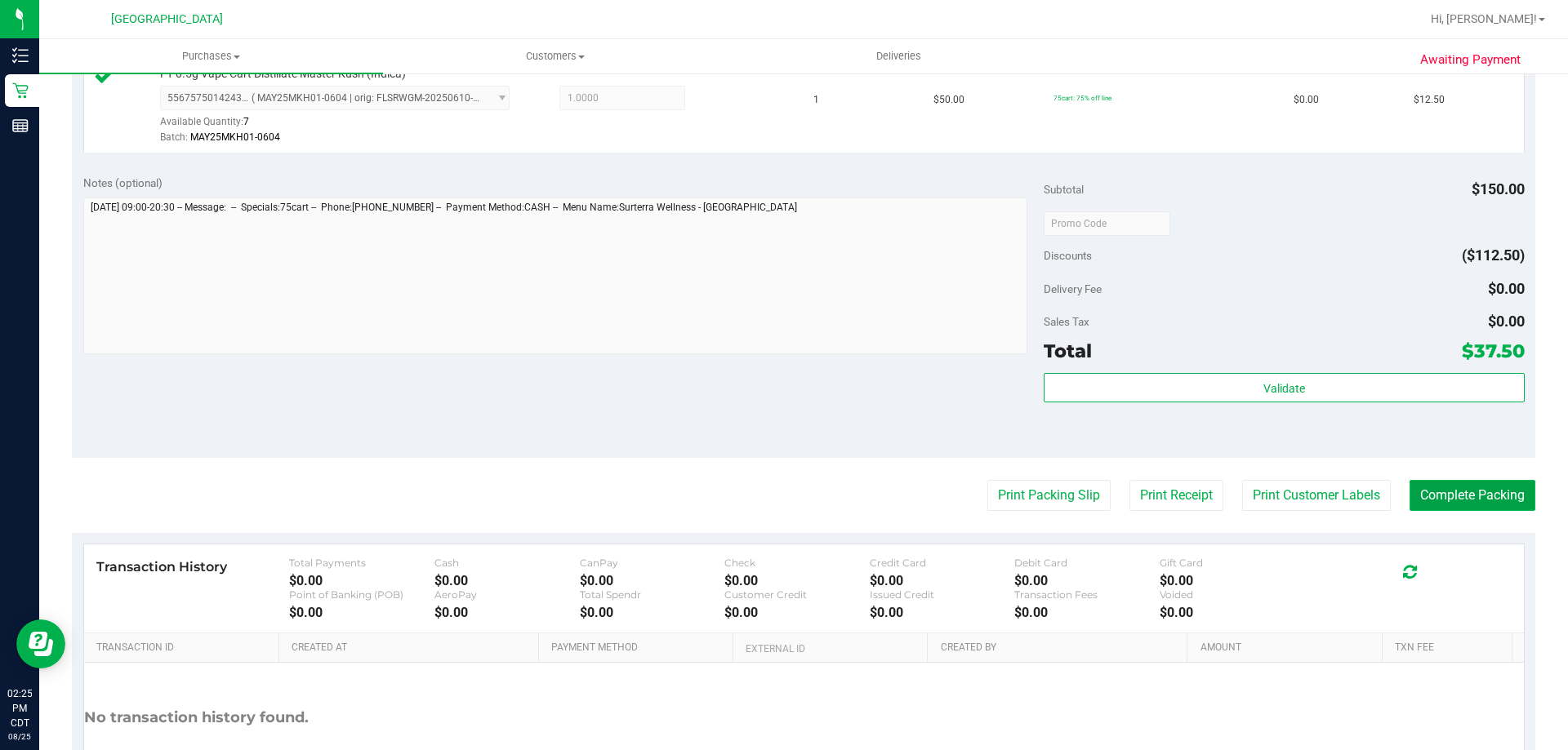
click at [1416, 503] on button "Complete Packing" at bounding box center [1472, 495] width 126 height 31
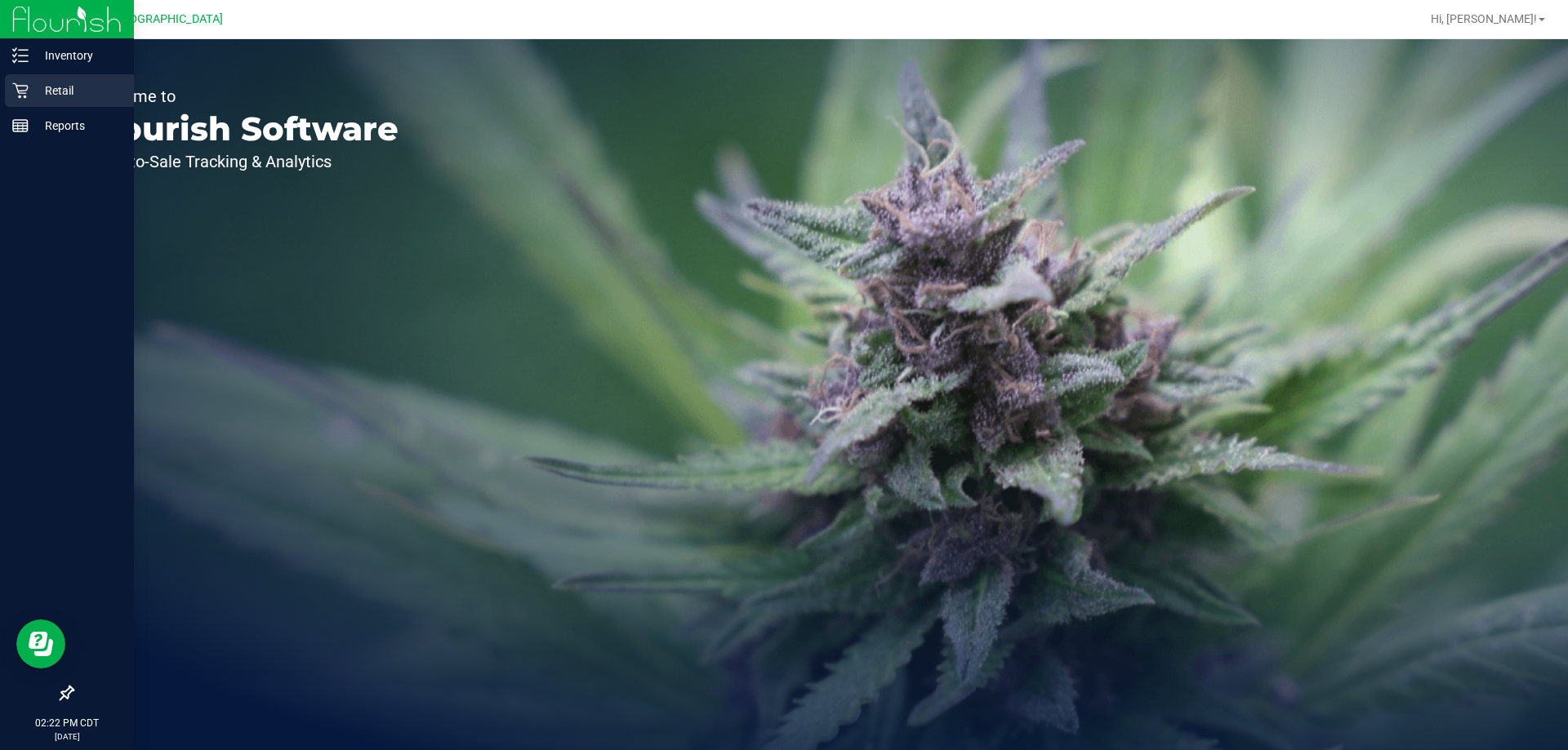
click at [47, 85] on p "Retail" at bounding box center [77, 91] width 98 height 20
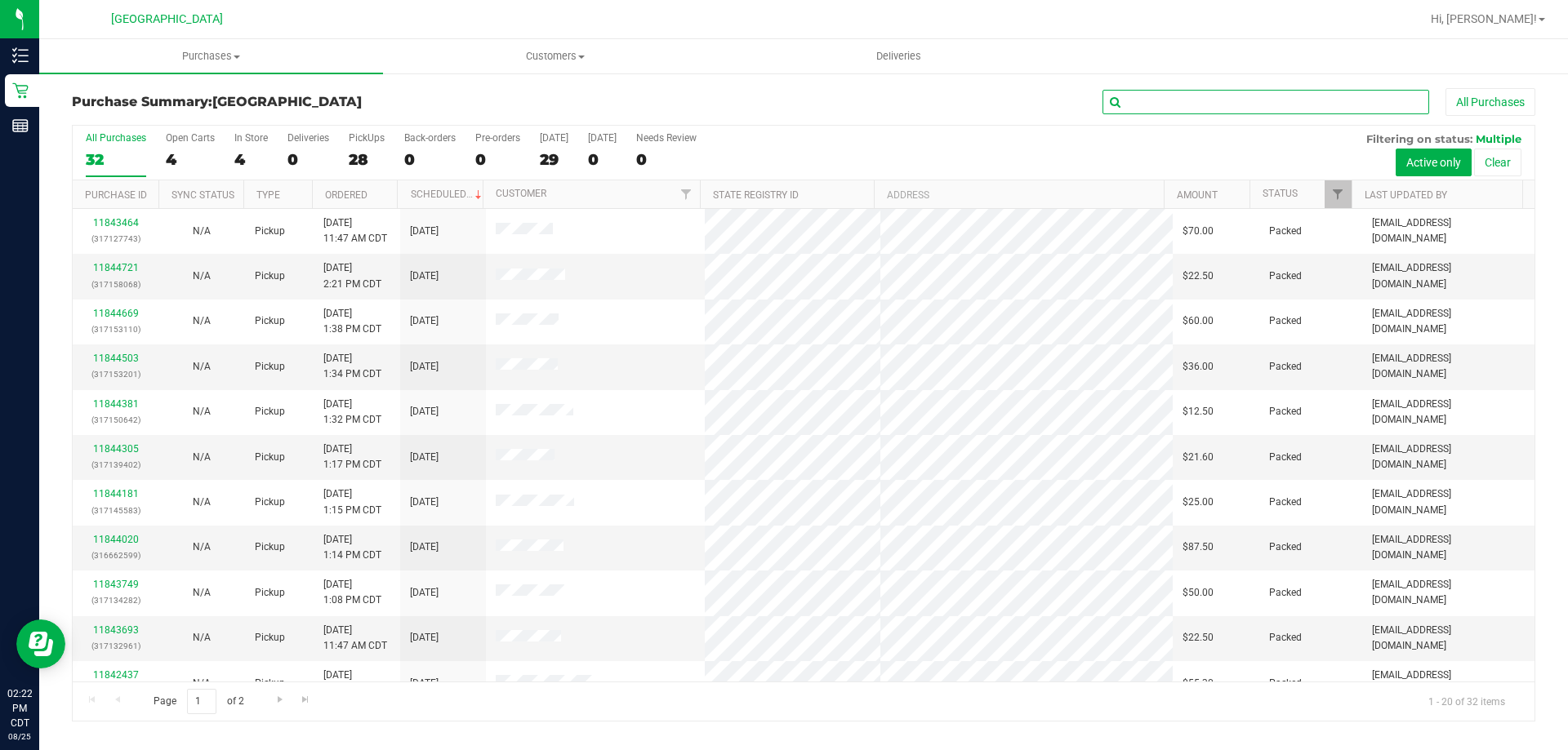
click at [1221, 108] on input "text" at bounding box center [1265, 102] width 326 height 25
type input "super boof"
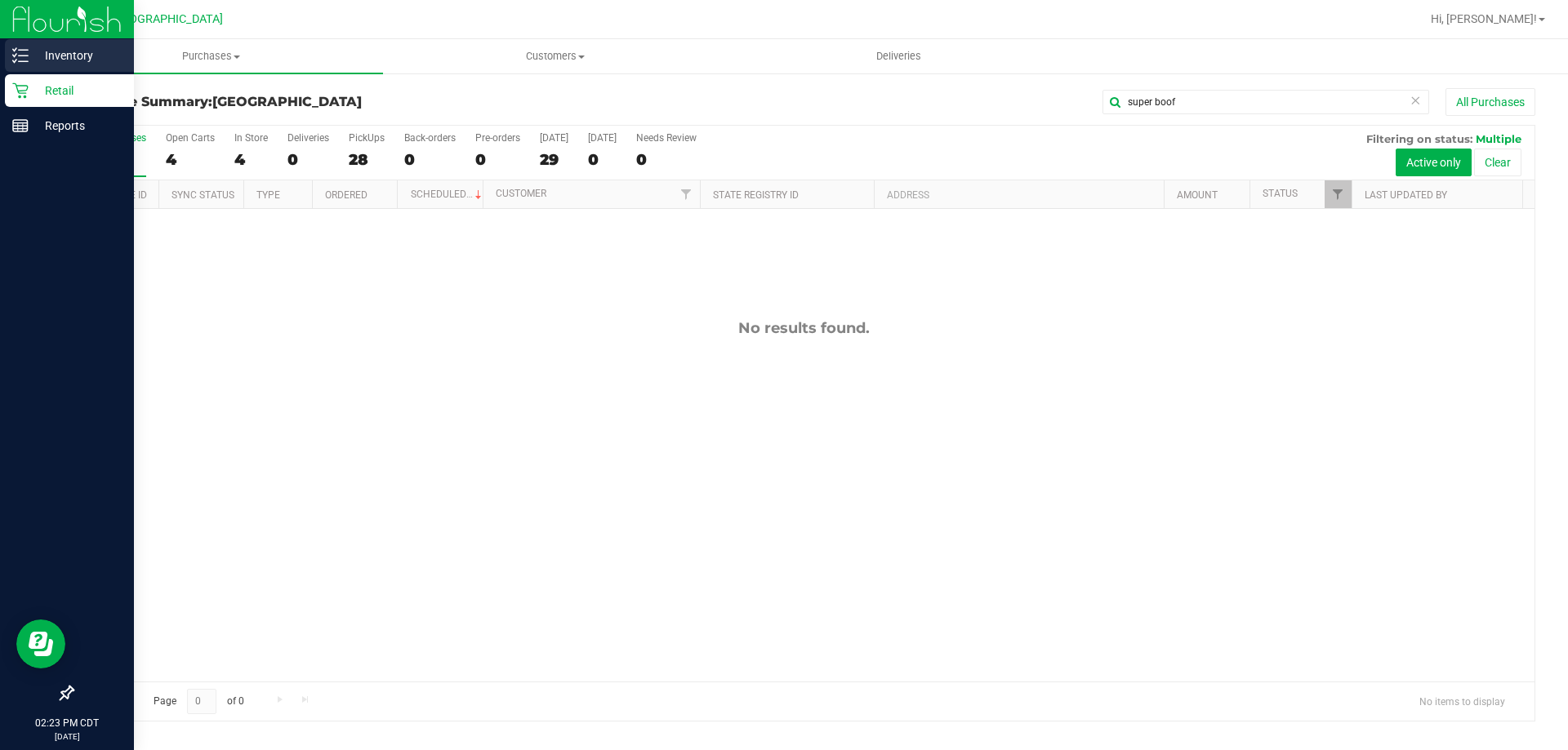
click at [69, 58] on p "Inventory" at bounding box center [77, 55] width 98 height 20
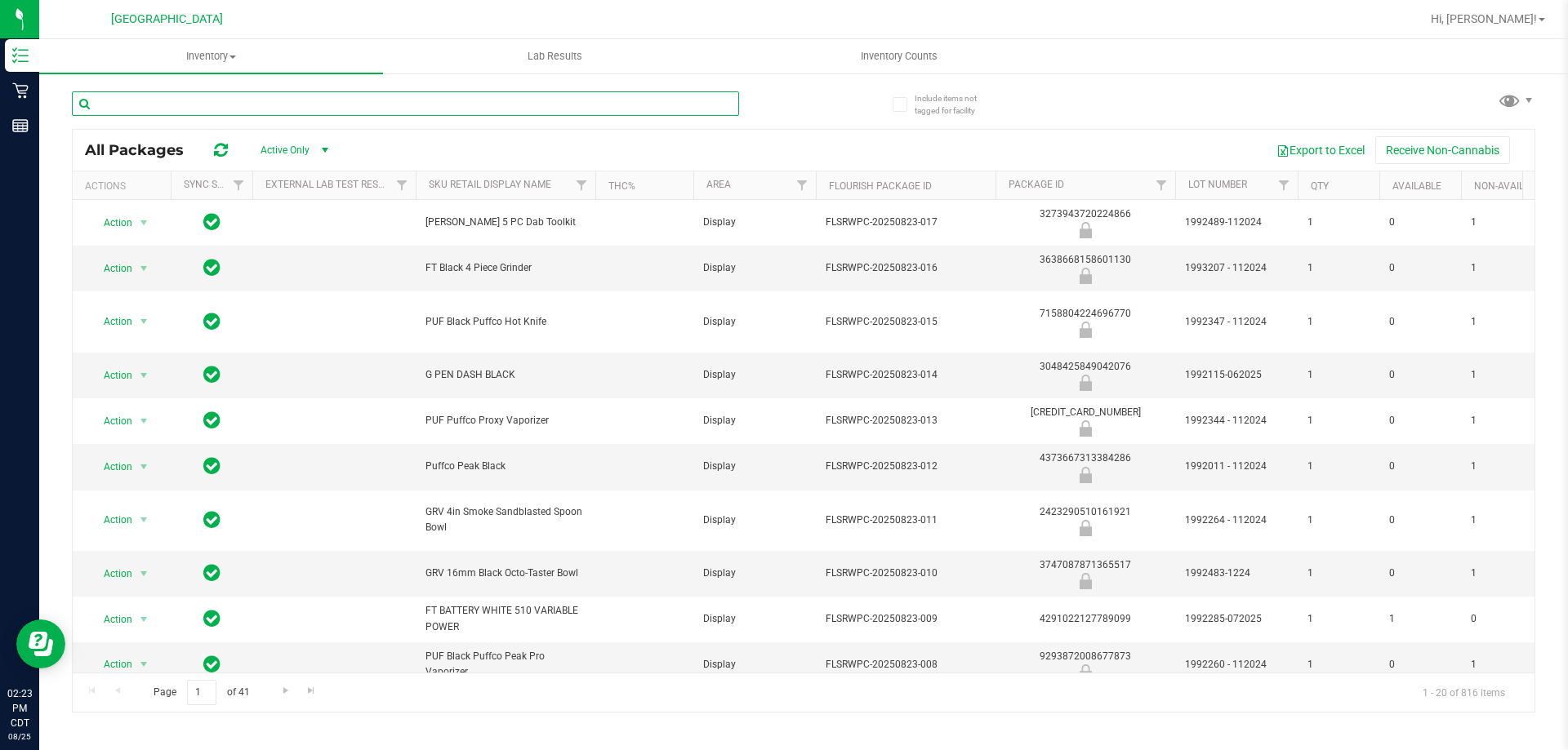
click at [292, 97] on input "text" at bounding box center [405, 103] width 667 height 25
type input "super boof"
